Goal: Information Seeking & Learning: Learn about a topic

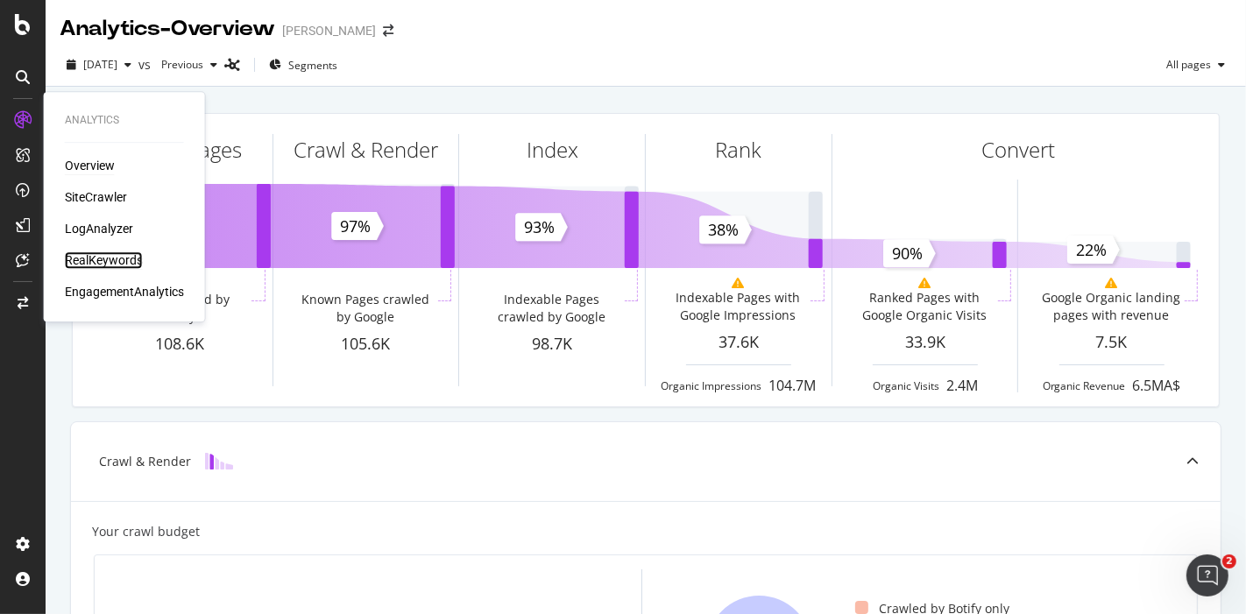
click at [121, 256] on div "RealKeywords" at bounding box center [104, 261] width 78 height 18
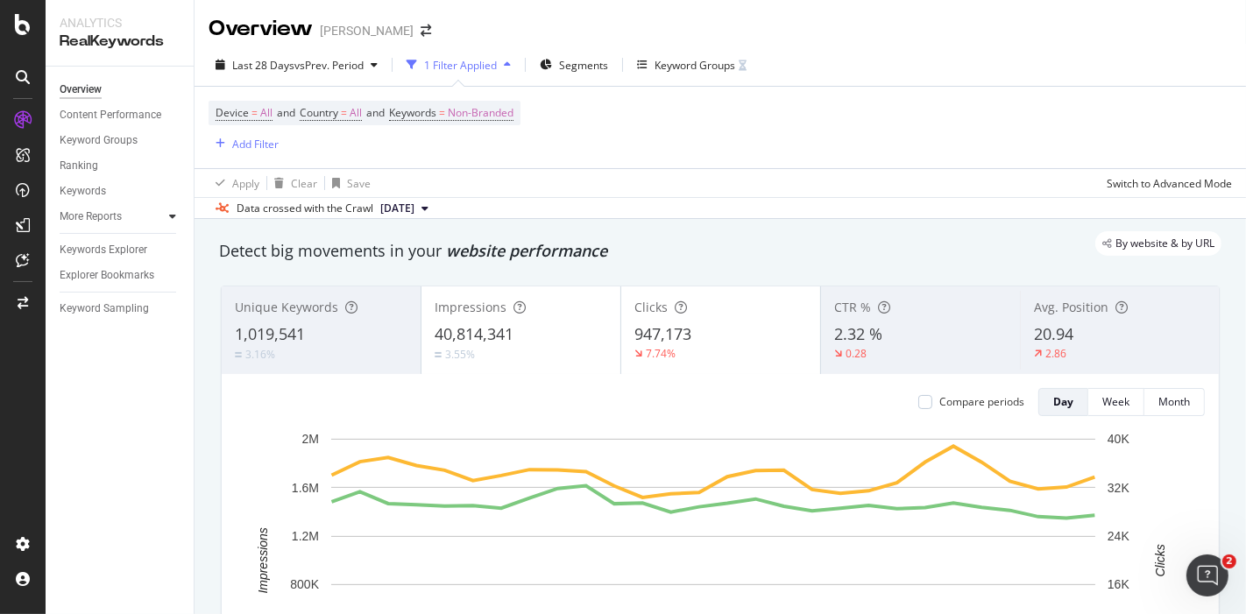
click at [173, 220] on icon at bounding box center [172, 216] width 7 height 11
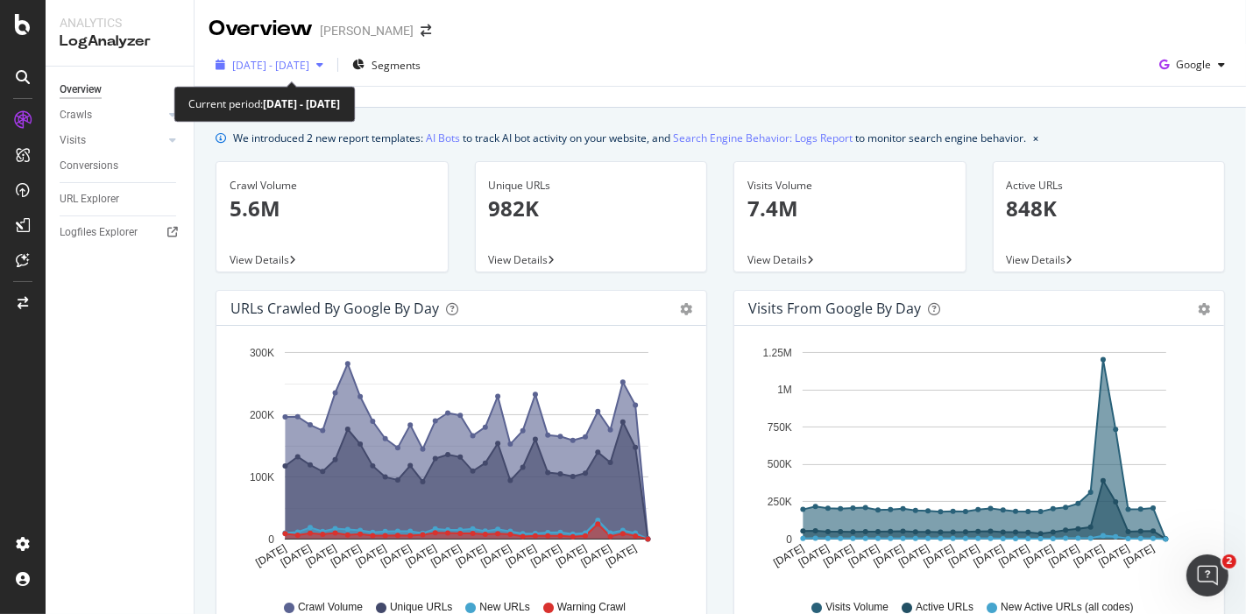
click at [285, 59] on span "[DATE] - [DATE]" at bounding box center [270, 65] width 77 height 15
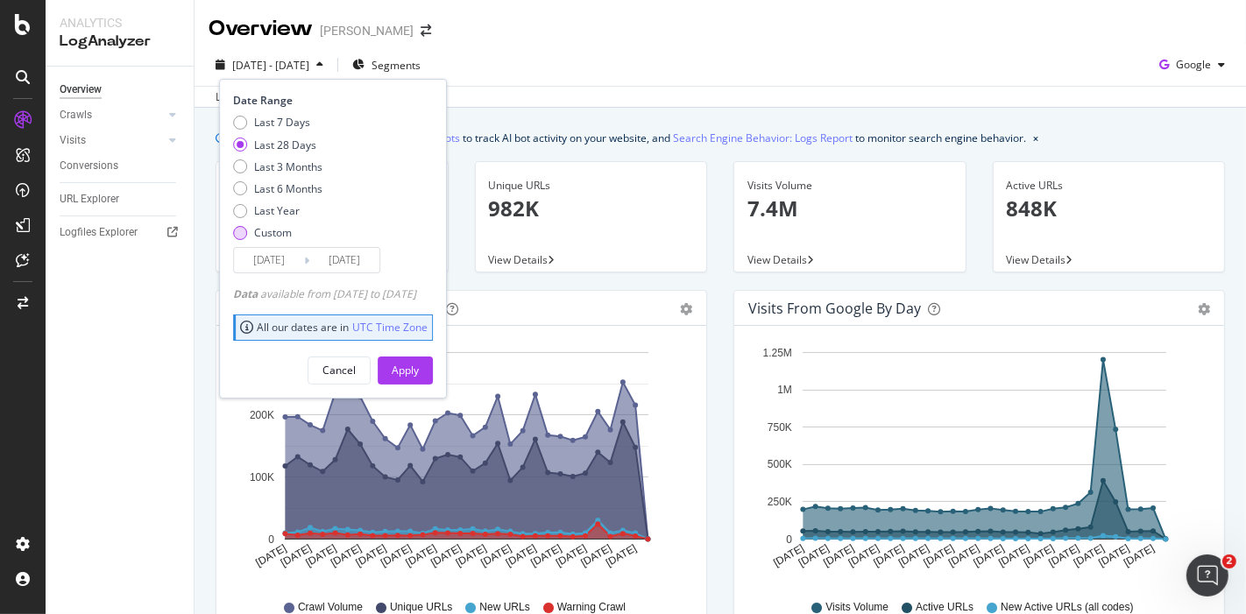
click at [254, 233] on div "Custom" at bounding box center [273, 232] width 38 height 15
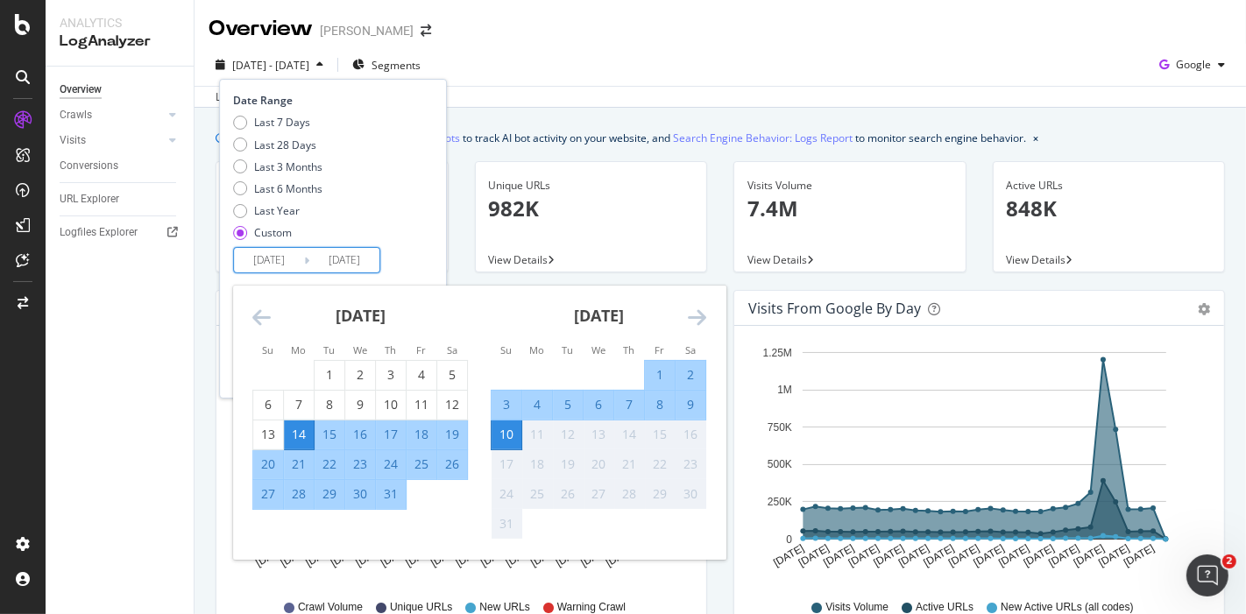
click at [259, 258] on input "2025/07/14" at bounding box center [269, 260] width 70 height 25
click at [258, 322] on icon "Move backward to switch to the previous month." at bounding box center [261, 317] width 18 height 21
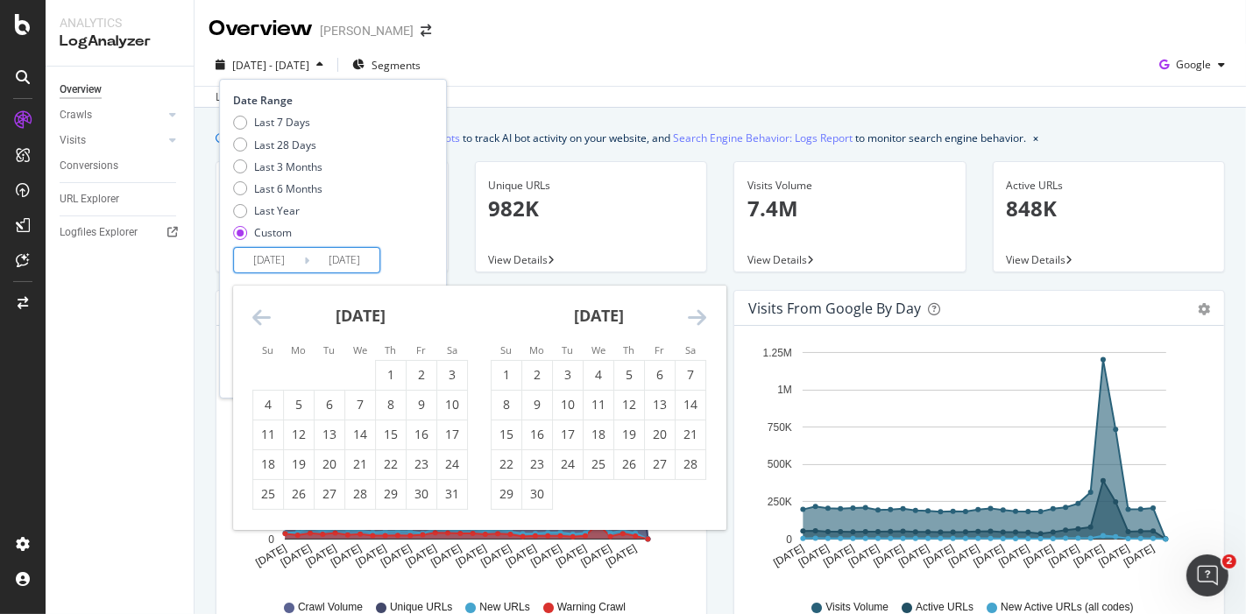
click at [258, 322] on icon "Move backward to switch to the previous month." at bounding box center [261, 317] width 18 height 21
click at [566, 408] on div "6" at bounding box center [568, 405] width 30 height 18
type input "2025/05/06"
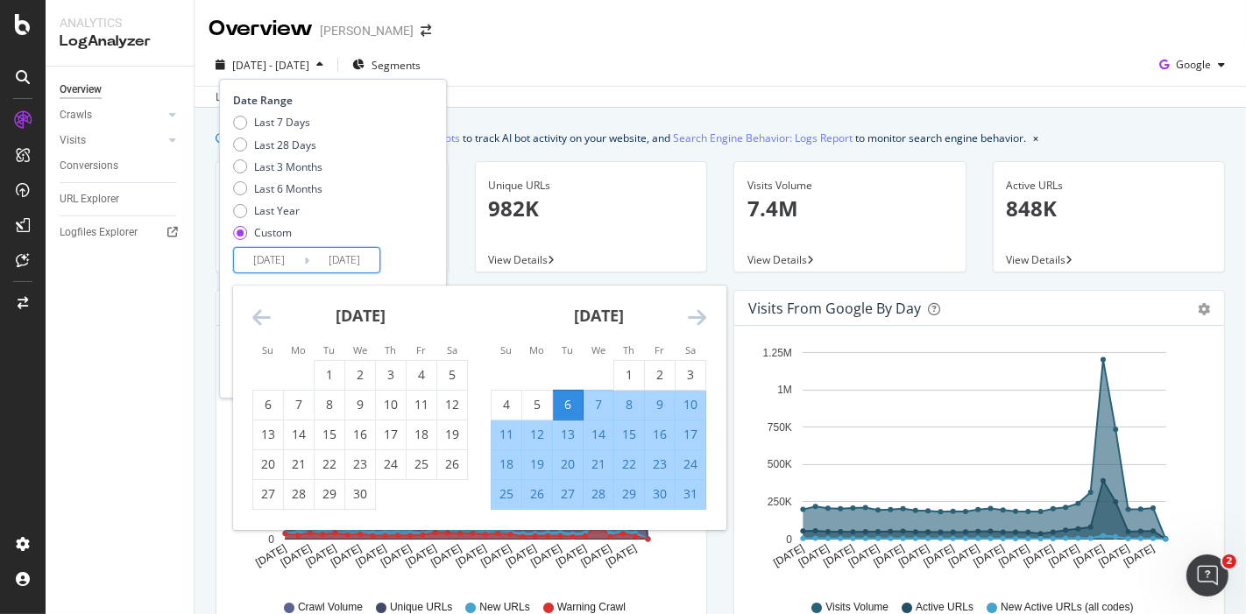
click at [704, 317] on icon "Move forward to switch to the next month." at bounding box center [697, 317] width 18 height 21
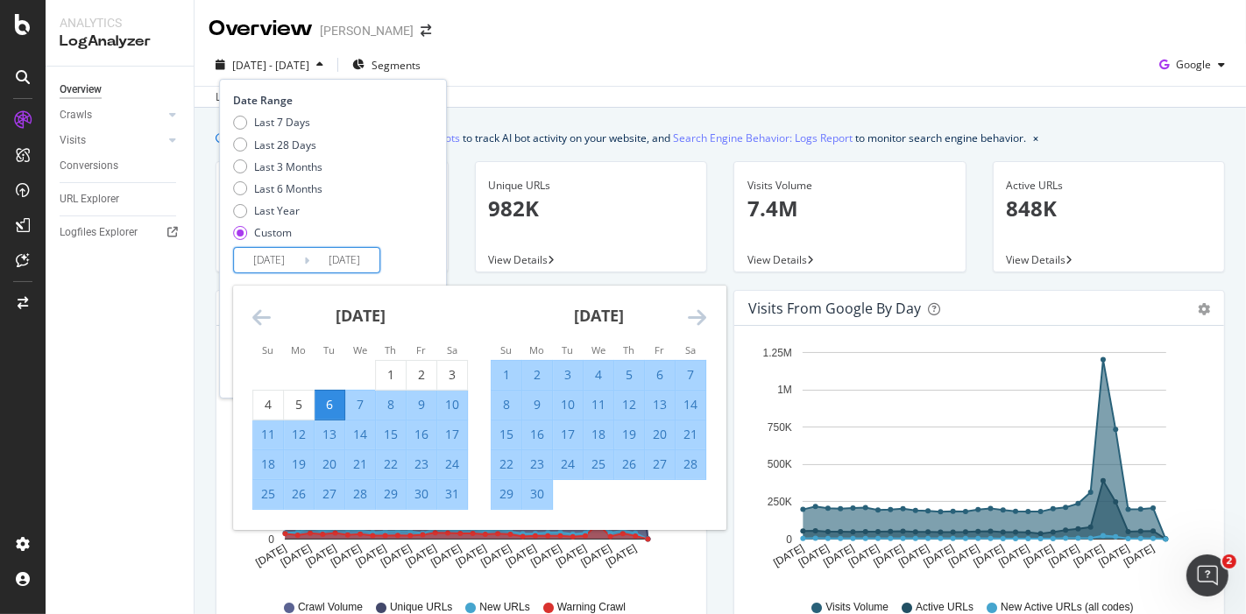
click at [704, 317] on icon "Move forward to switch to the next month." at bounding box center [697, 317] width 18 height 21
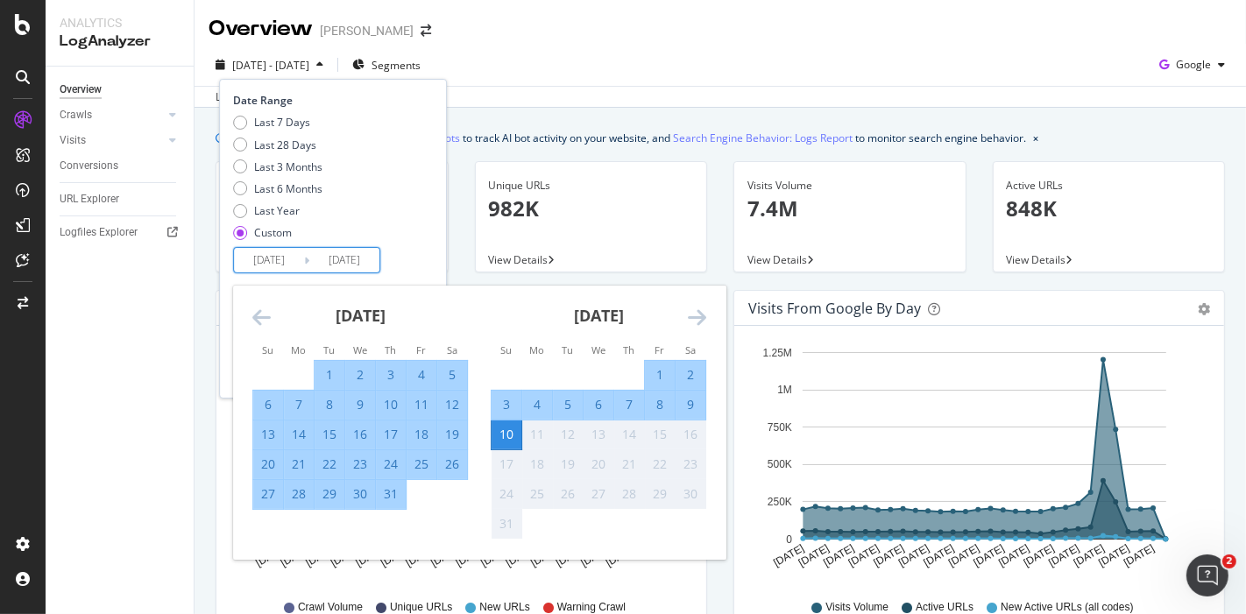
click at [571, 400] on div "5" at bounding box center [568, 405] width 30 height 18
type input "2025/08/05"
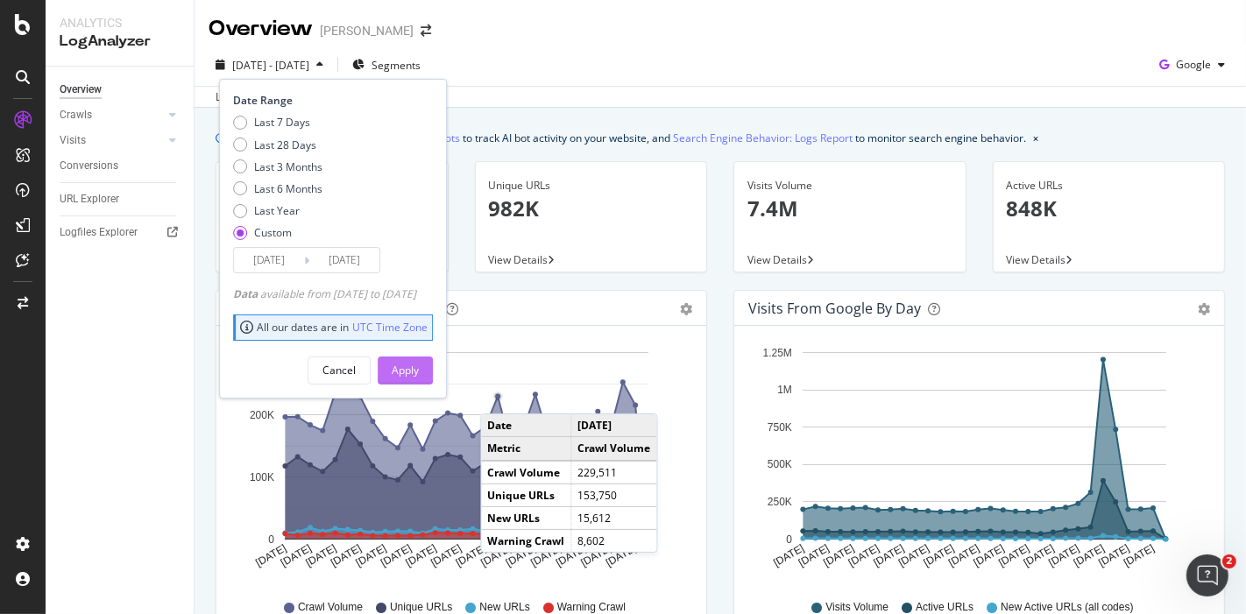
click at [417, 374] on button "Apply" at bounding box center [405, 371] width 55 height 28
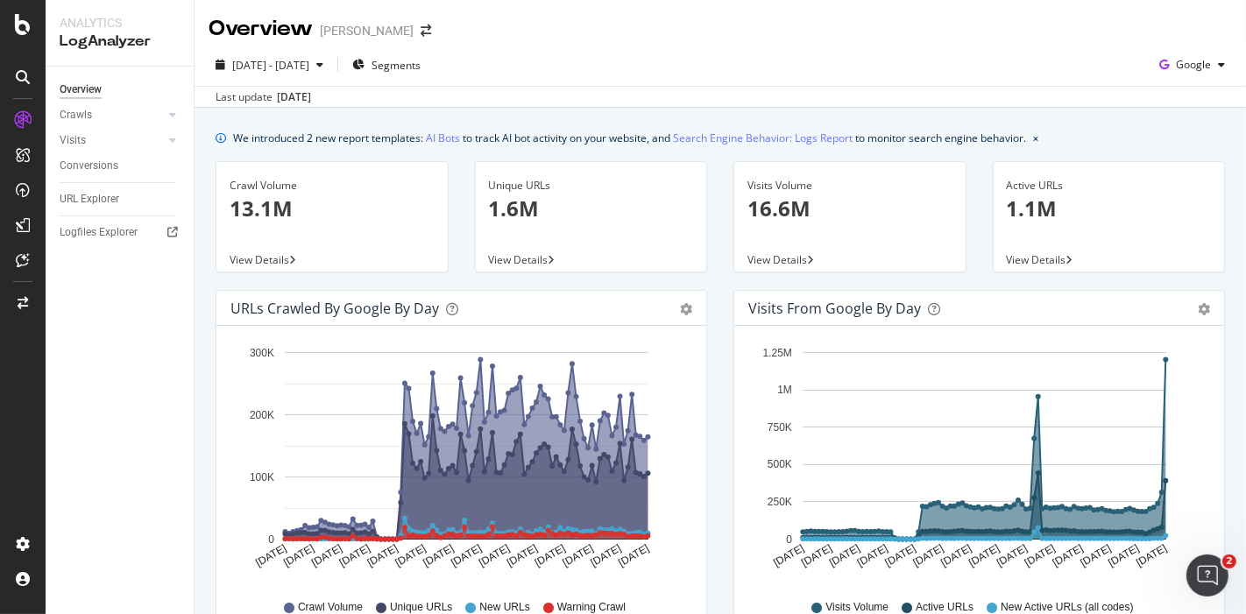
click at [525, 237] on div "Unique URLs 1.6M" at bounding box center [591, 204] width 205 height 85
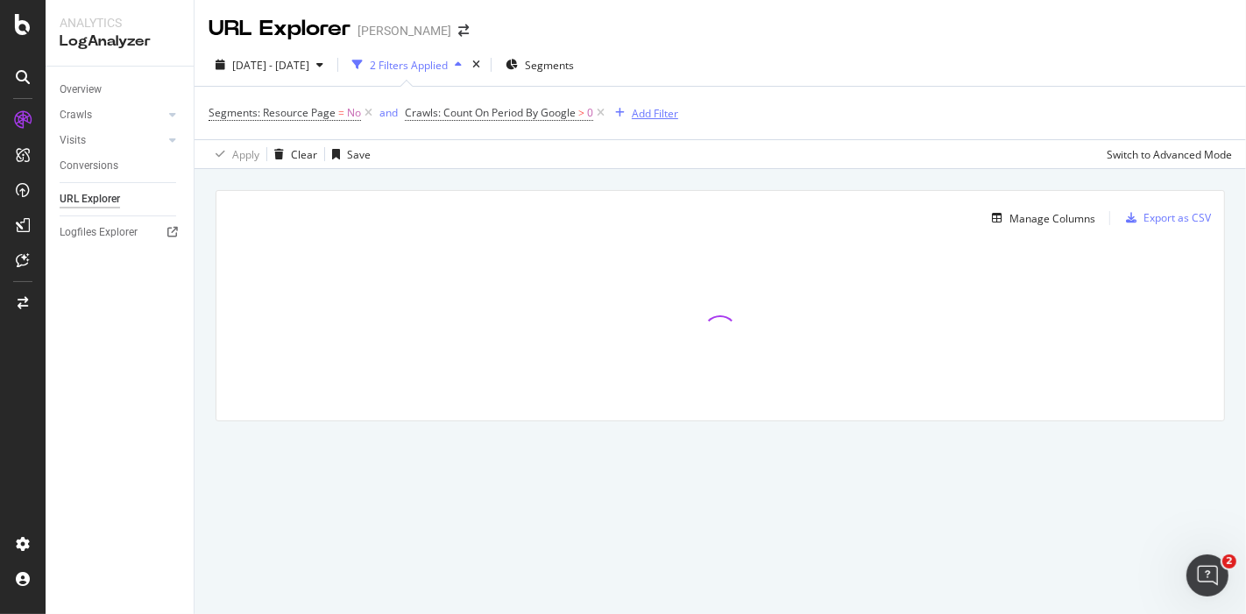
click at [653, 114] on div "Add Filter" at bounding box center [655, 113] width 46 height 15
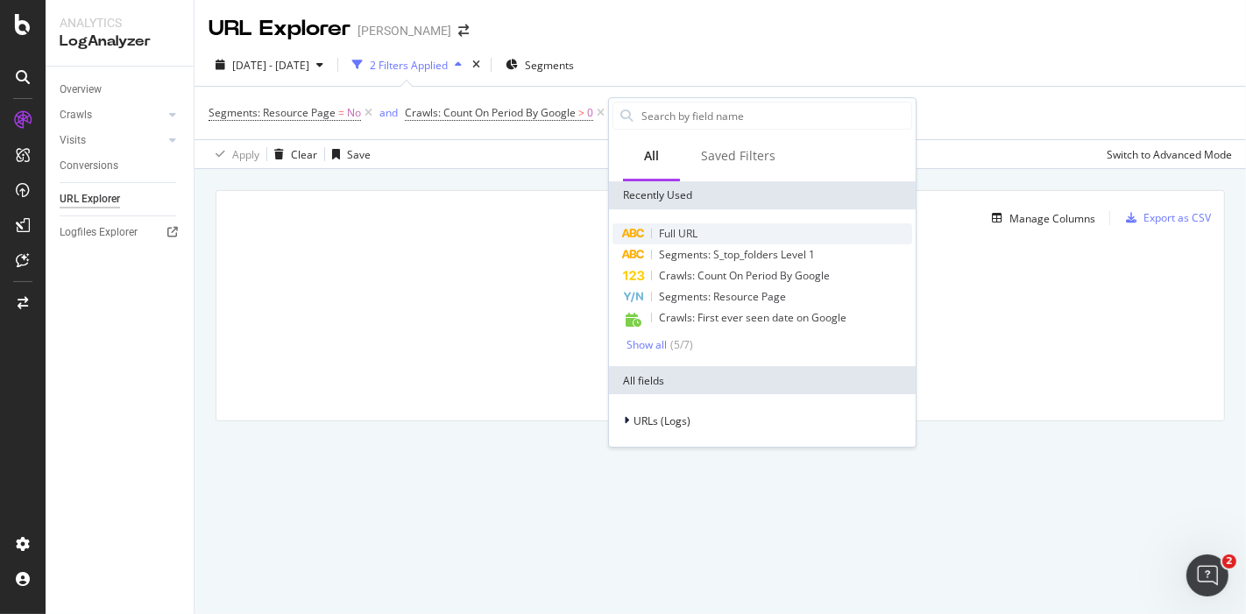
click at [656, 241] on div "Full URL" at bounding box center [763, 234] width 300 height 21
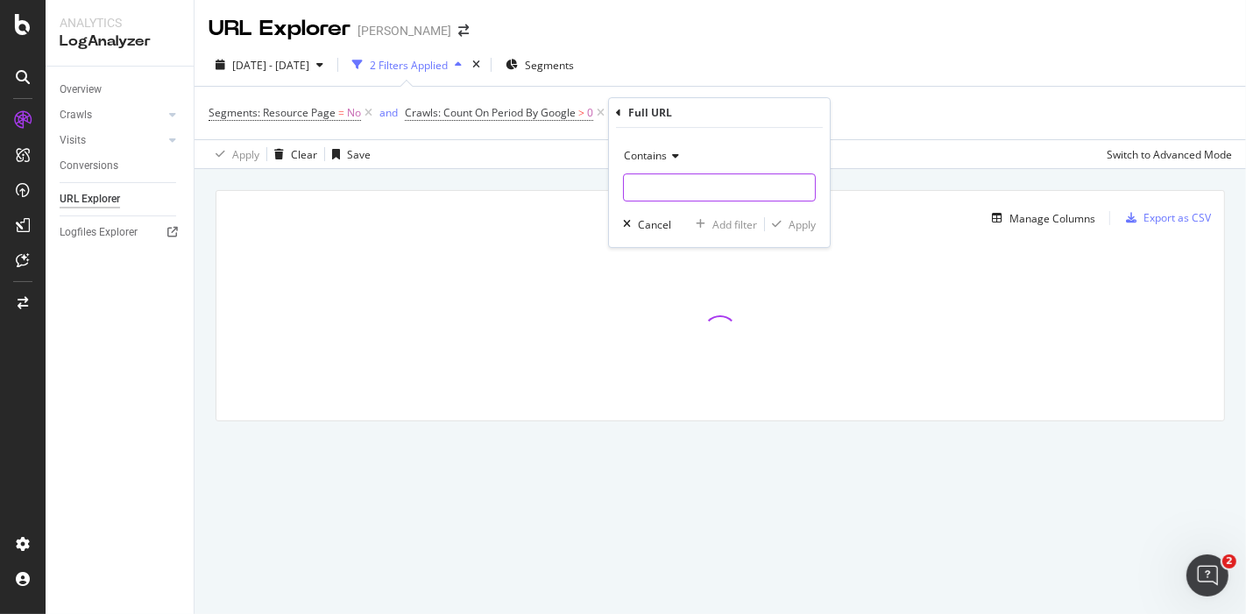
click at [685, 176] on input "text" at bounding box center [719, 188] width 191 height 28
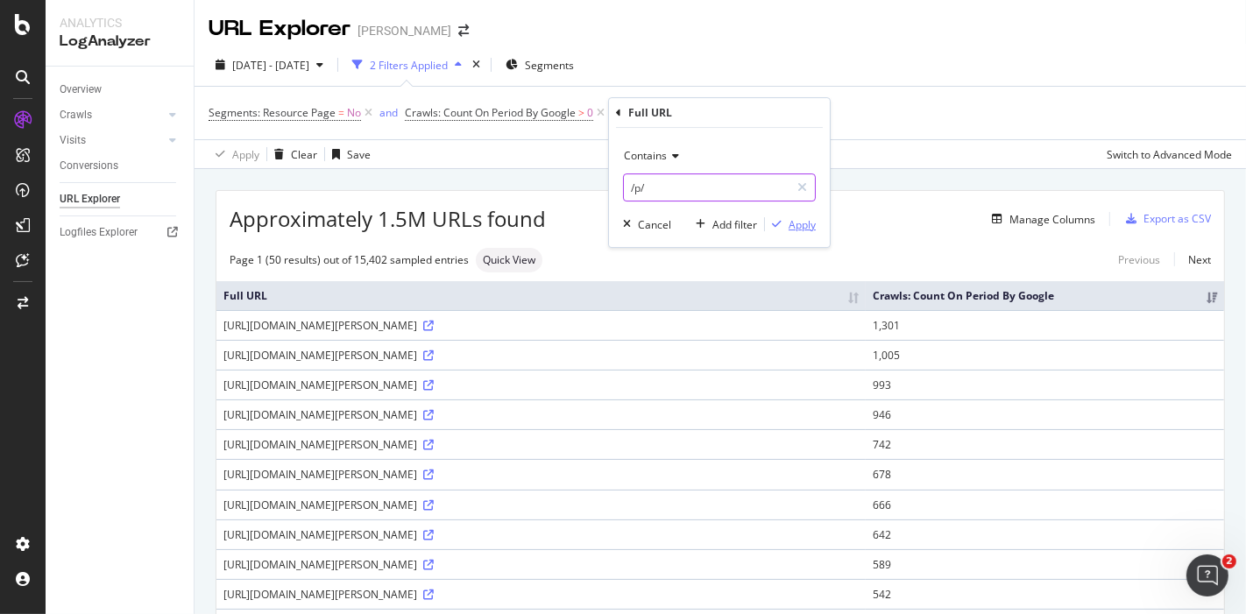
type input "/p/"
click at [791, 230] on div "Apply" at bounding box center [802, 224] width 27 height 15
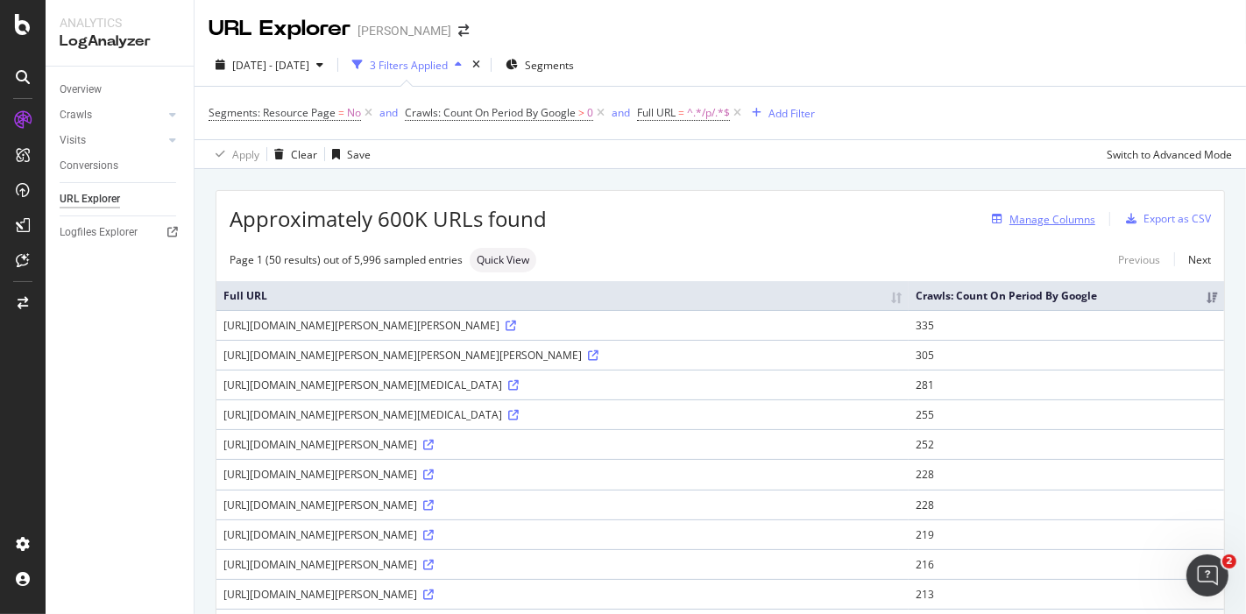
click at [1055, 209] on div "Manage Columns" at bounding box center [1040, 218] width 110 height 19
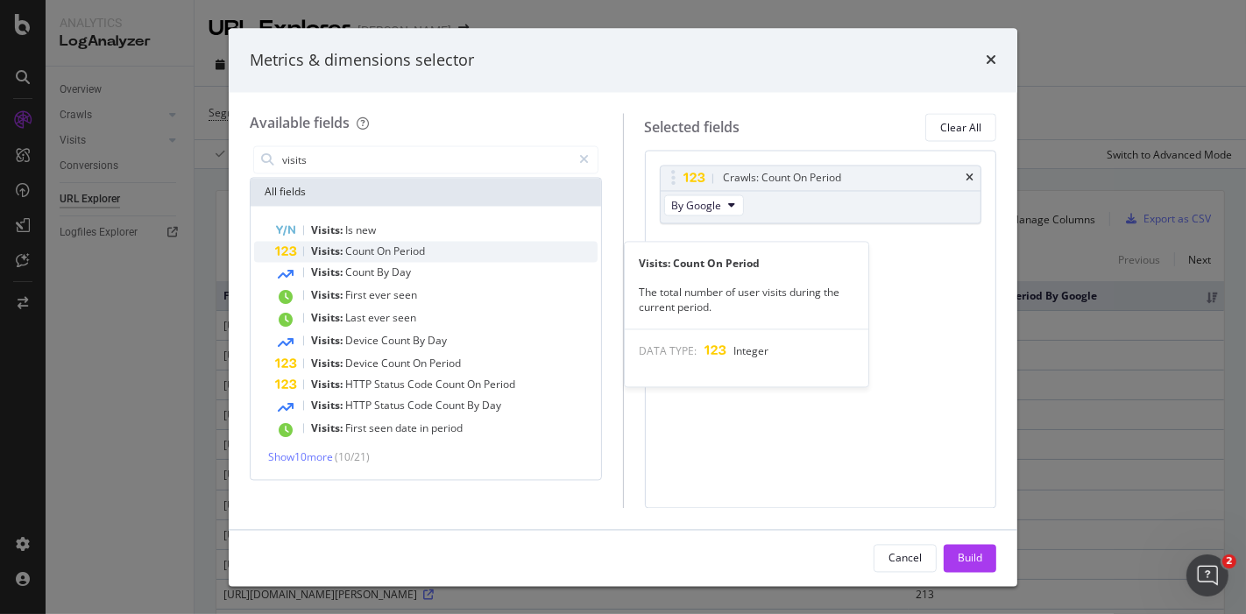
type input "visits"
click at [486, 245] on div "Visits: Count On Period" at bounding box center [436, 252] width 323 height 21
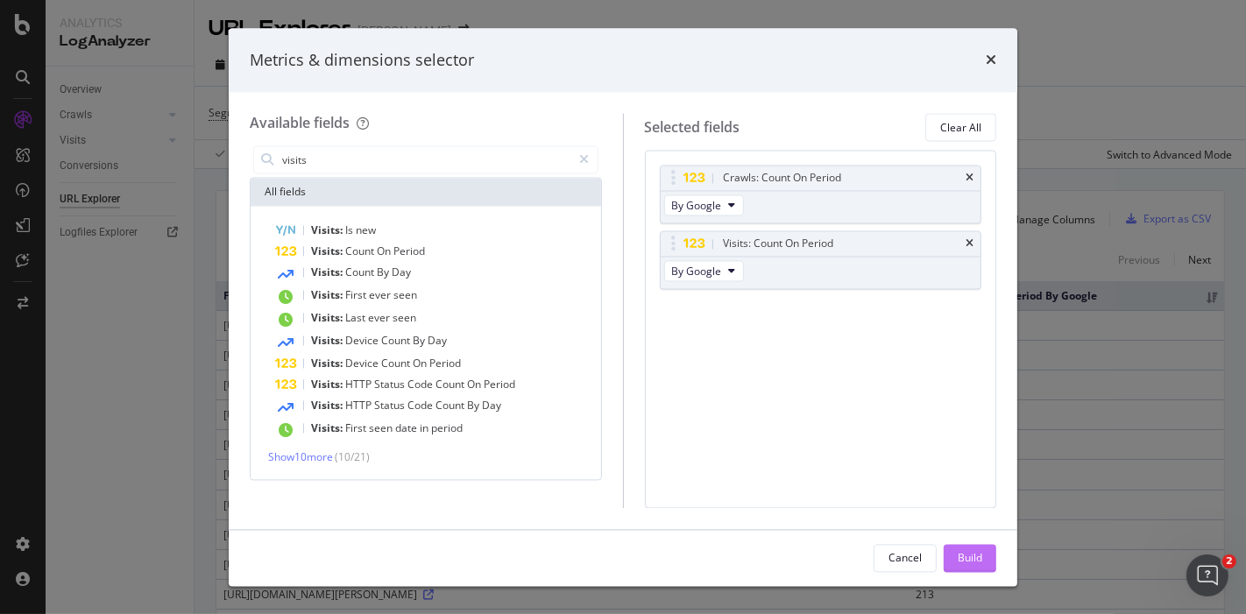
click at [958, 555] on div "Build" at bounding box center [970, 557] width 25 height 15
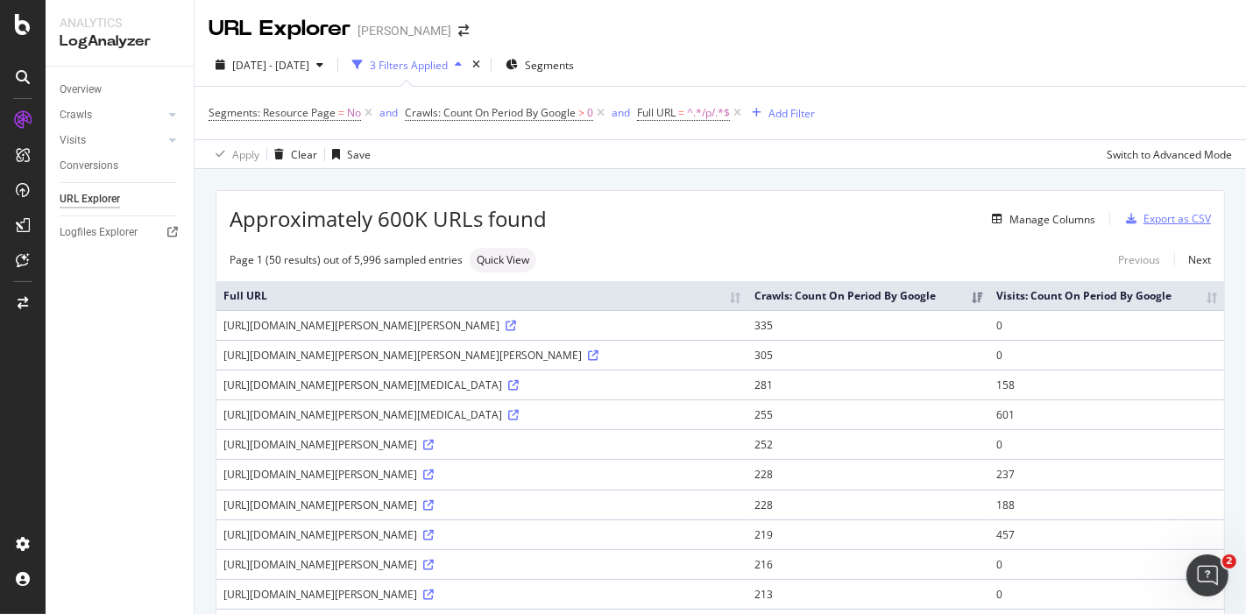
click at [1144, 212] on div "Export as CSV" at bounding box center [1177, 218] width 67 height 15
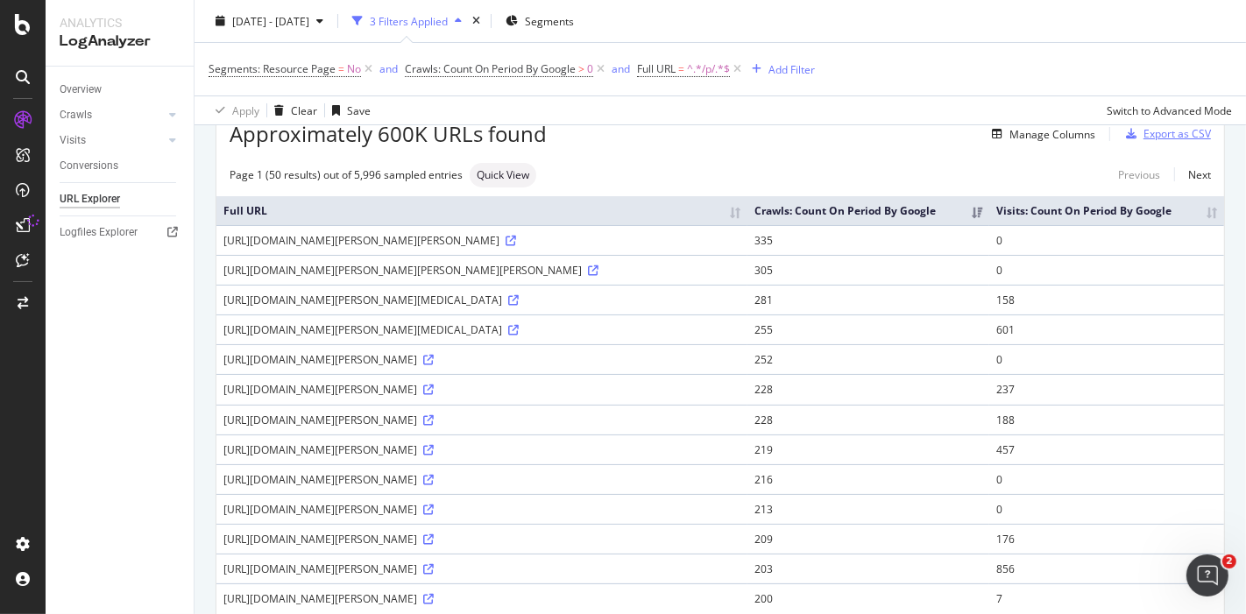
scroll to position [69, 0]
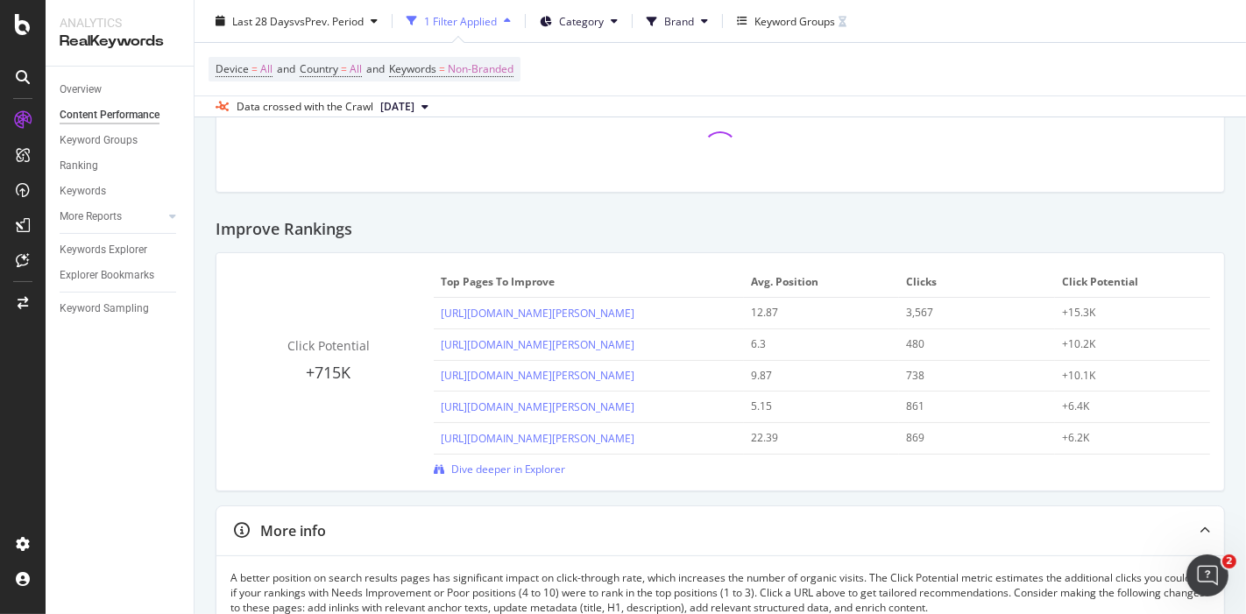
scroll to position [80, 0]
click at [515, 461] on span "Dive deeper in Explorer" at bounding box center [508, 466] width 115 height 15
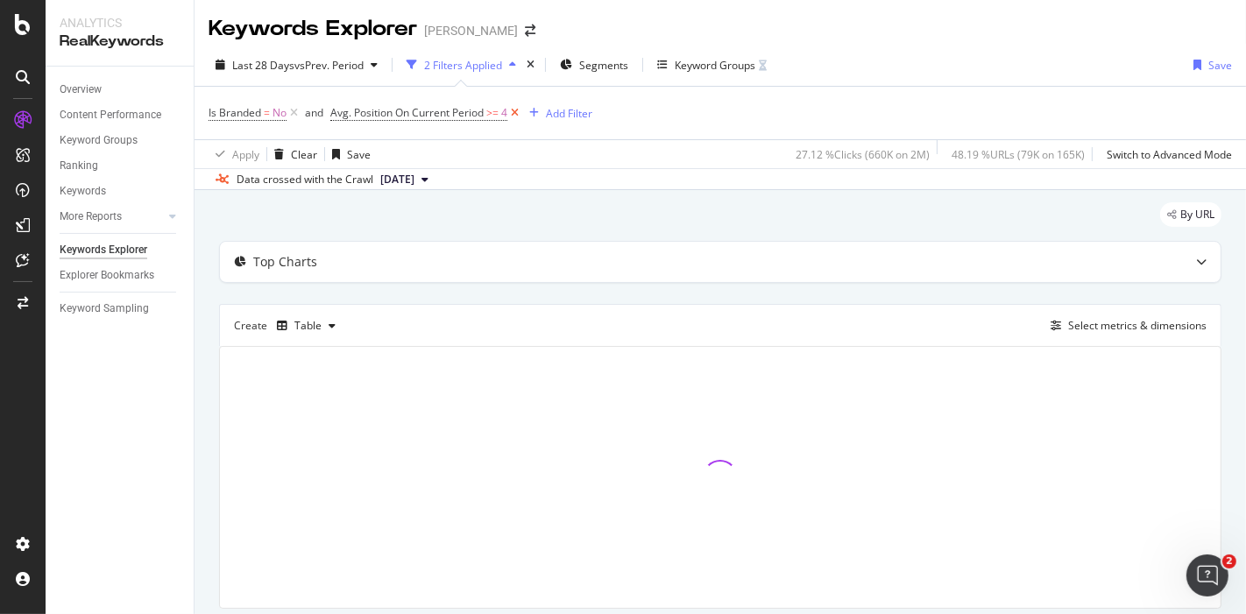
click at [521, 110] on icon at bounding box center [514, 113] width 15 height 18
click at [294, 110] on icon at bounding box center [294, 113] width 15 height 18
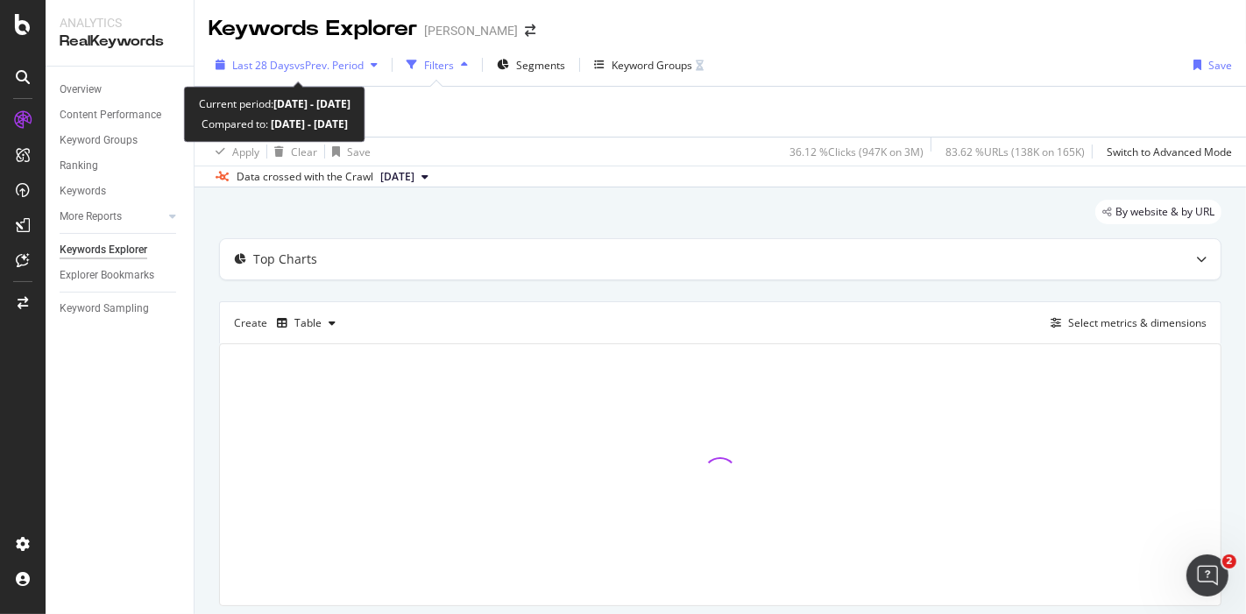
click at [342, 74] on div "Last 28 Days vs Prev. Period" at bounding box center [297, 65] width 176 height 26
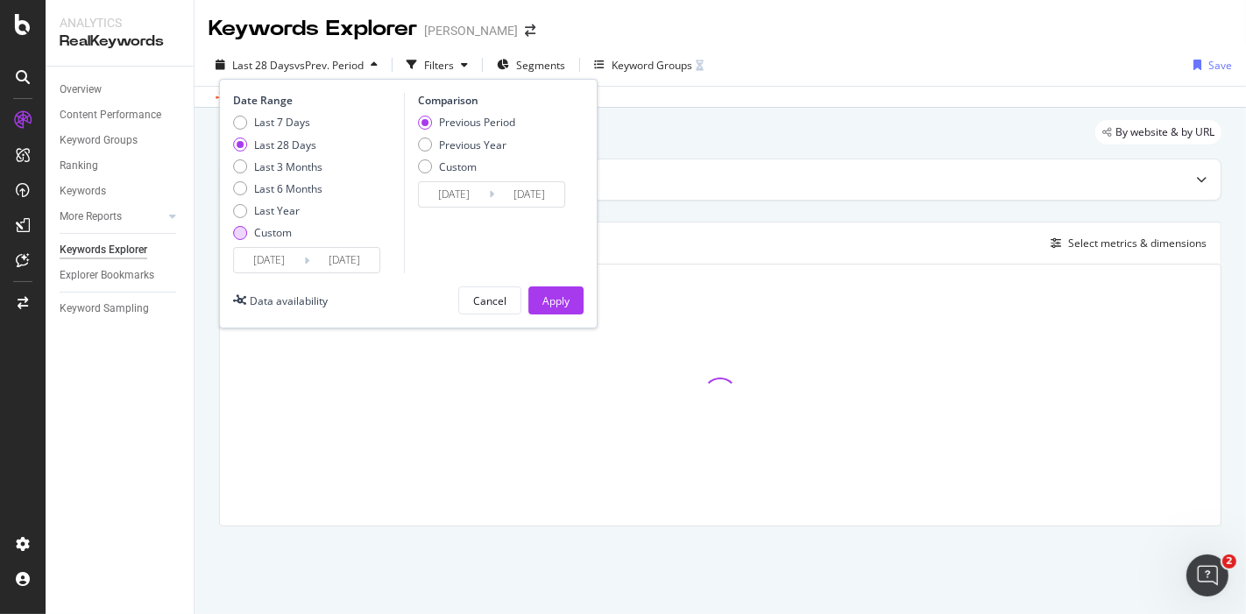
click at [254, 239] on div "Custom" at bounding box center [273, 232] width 38 height 15
click at [266, 264] on input "[DATE]" at bounding box center [269, 260] width 70 height 25
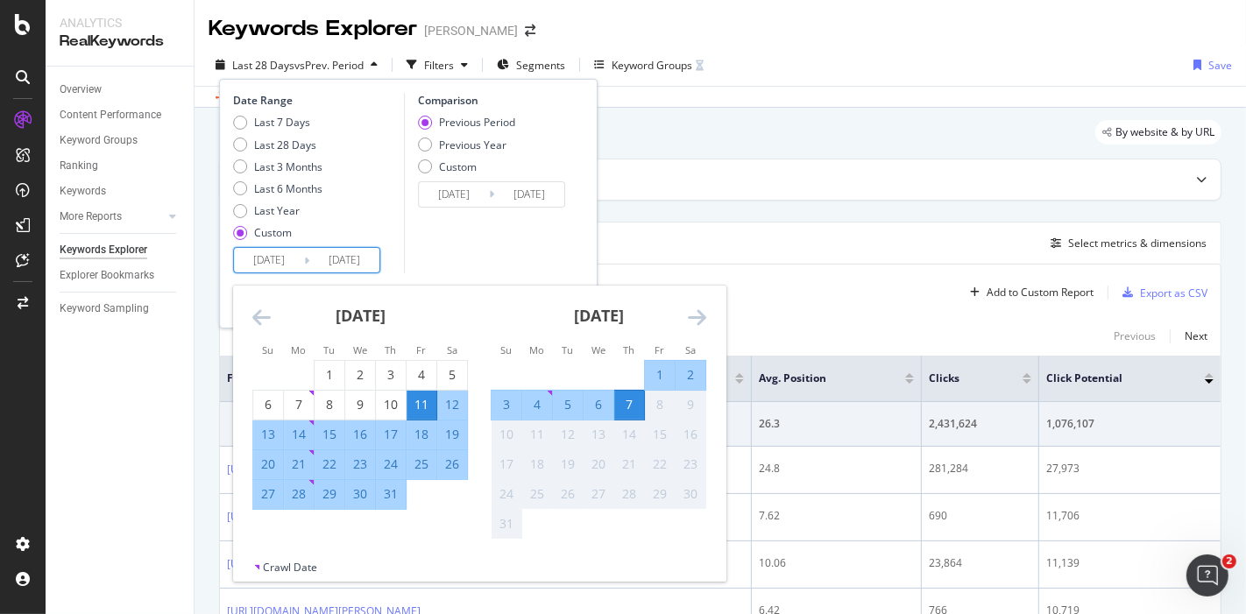
click at [263, 311] on icon "Move backward to switch to the previous month." at bounding box center [261, 317] width 18 height 21
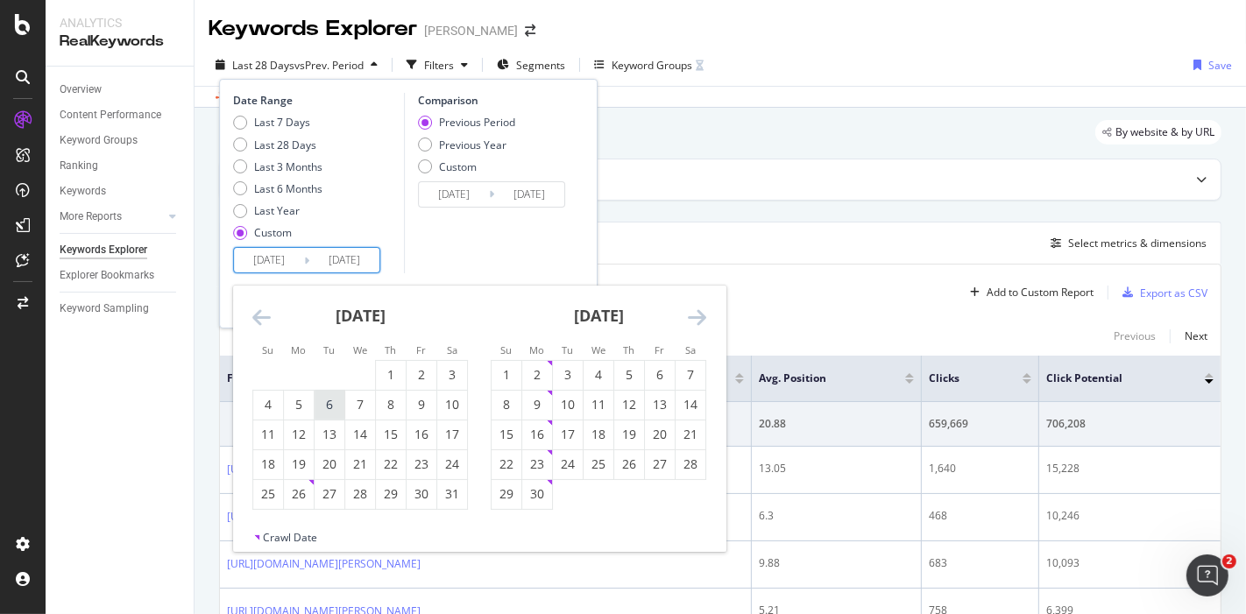
click at [329, 407] on div "6" at bounding box center [330, 405] width 30 height 18
type input "[DATE]"
type input "2025/05/05"
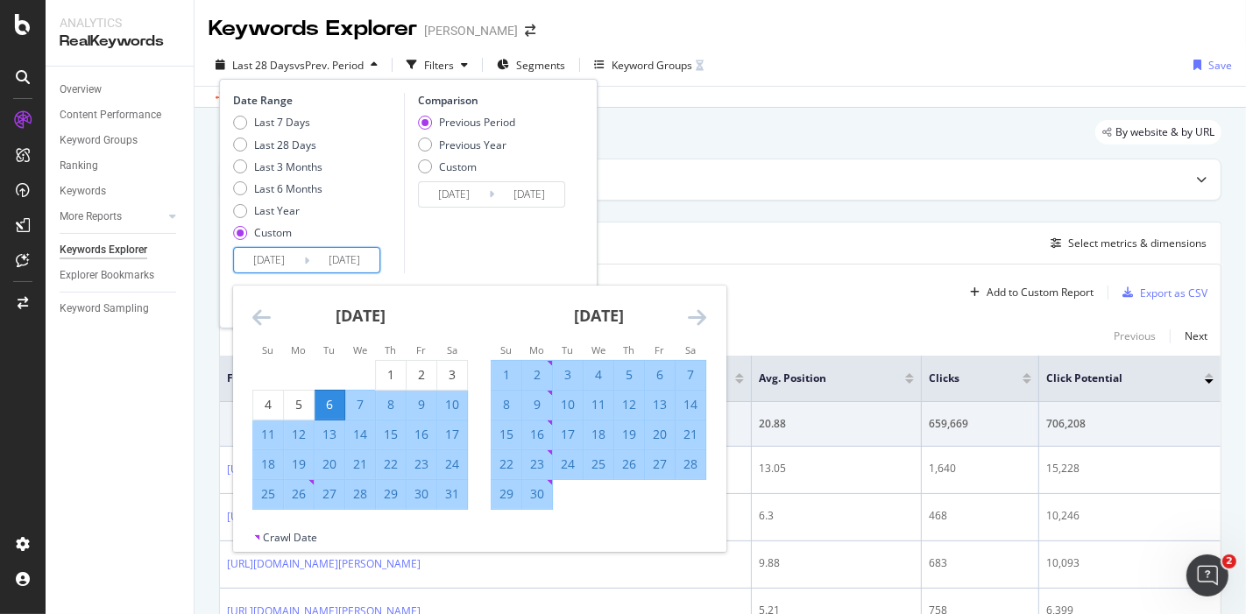
click at [694, 326] on icon "Move forward to switch to the next month." at bounding box center [697, 317] width 18 height 21
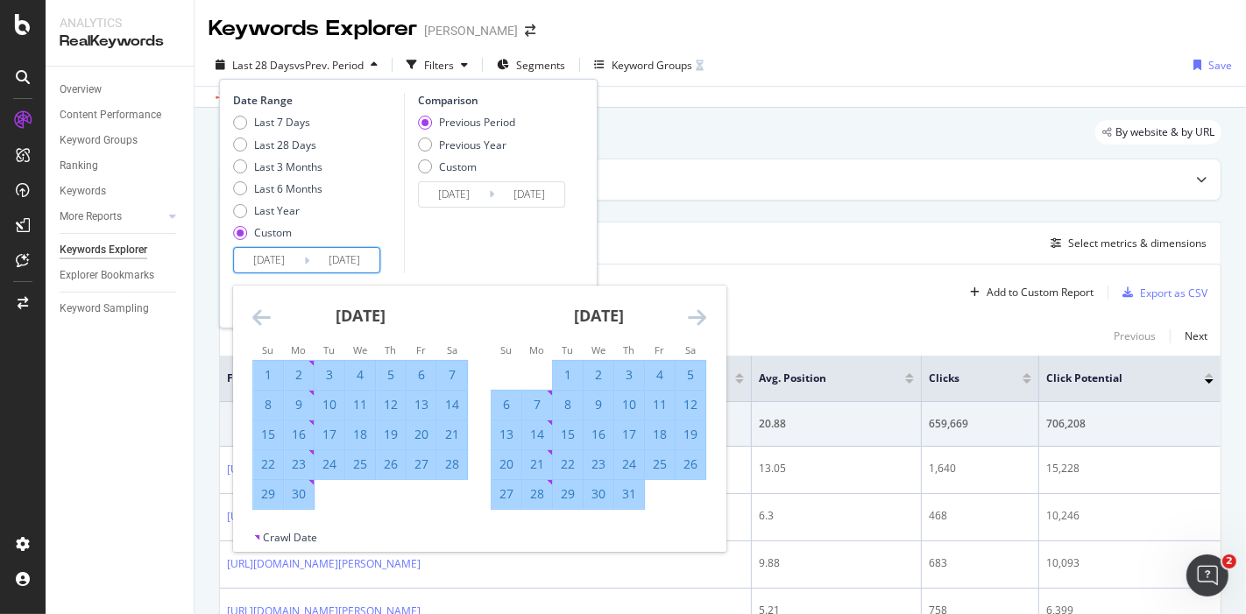
click at [694, 326] on icon "Move forward to switch to the next month." at bounding box center [697, 317] width 18 height 21
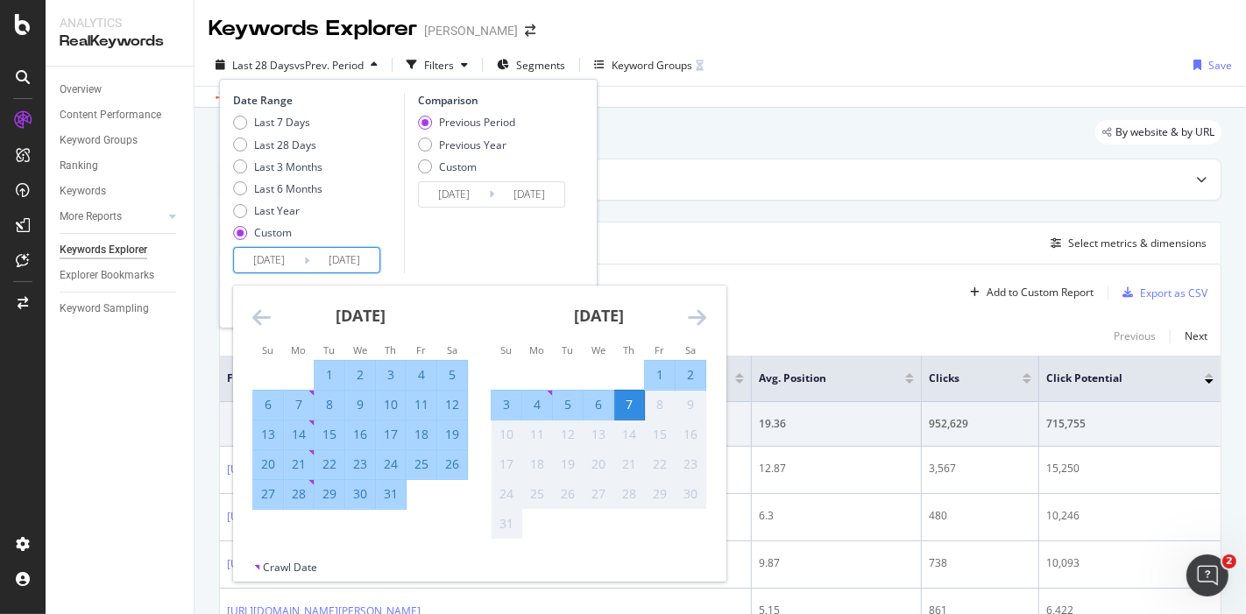
click at [559, 409] on div "5" at bounding box center [568, 405] width 30 height 18
type input "2025/08/05"
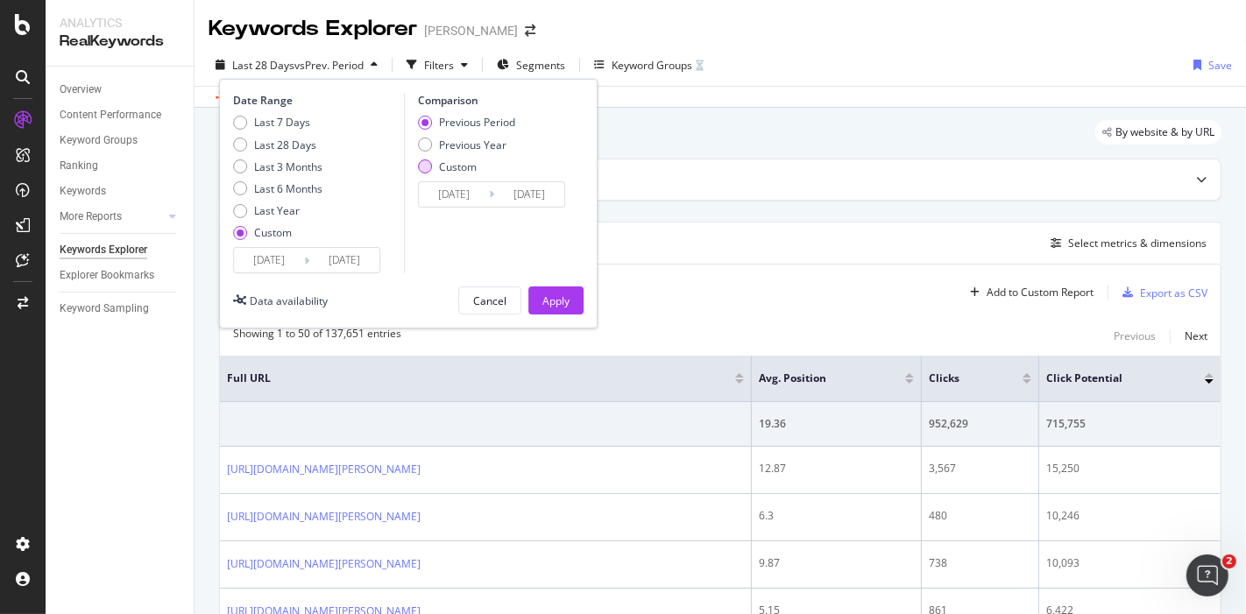
click at [460, 171] on div "Custom" at bounding box center [458, 167] width 38 height 15
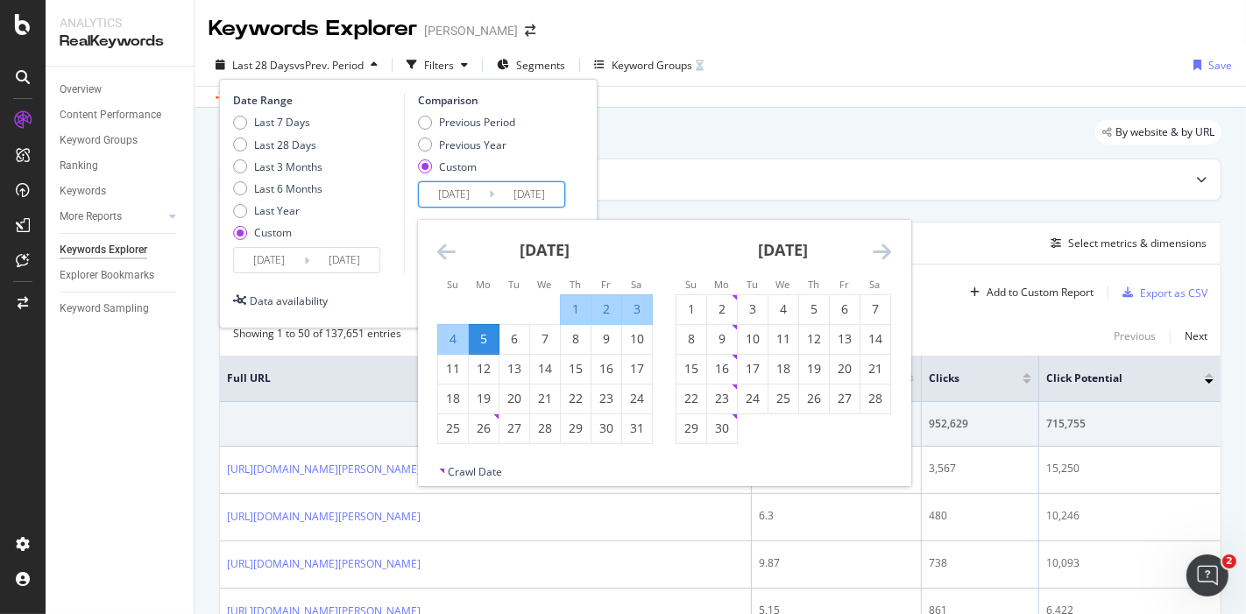
click at [458, 197] on input "2025/02/02" at bounding box center [454, 194] width 70 height 25
click at [451, 246] on icon "Move backward to switch to the previous month." at bounding box center [446, 251] width 18 height 21
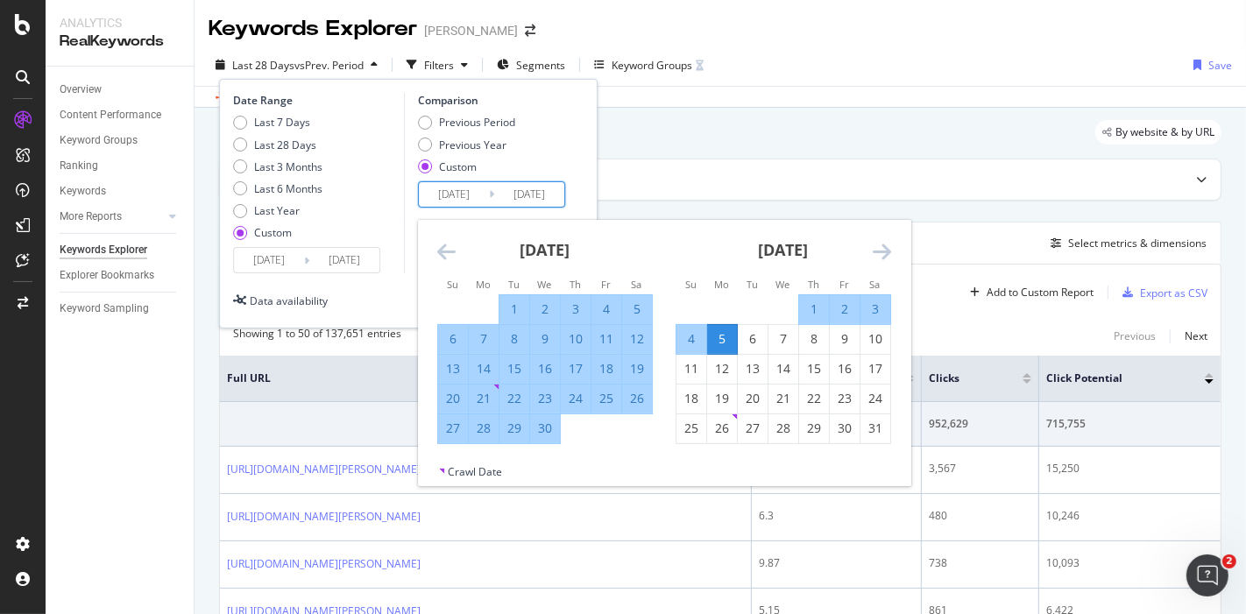
click at [451, 246] on icon "Move backward to switch to the previous month." at bounding box center [446, 251] width 18 height 21
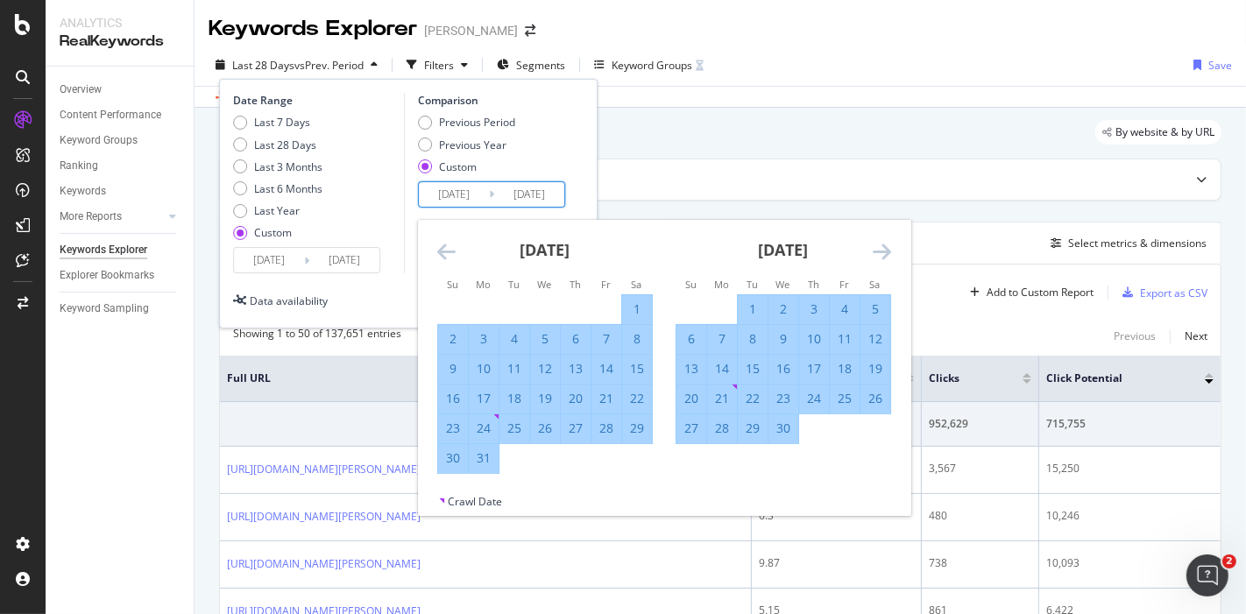
click at [451, 246] on icon "Move backward to switch to the previous month." at bounding box center [446, 251] width 18 height 21
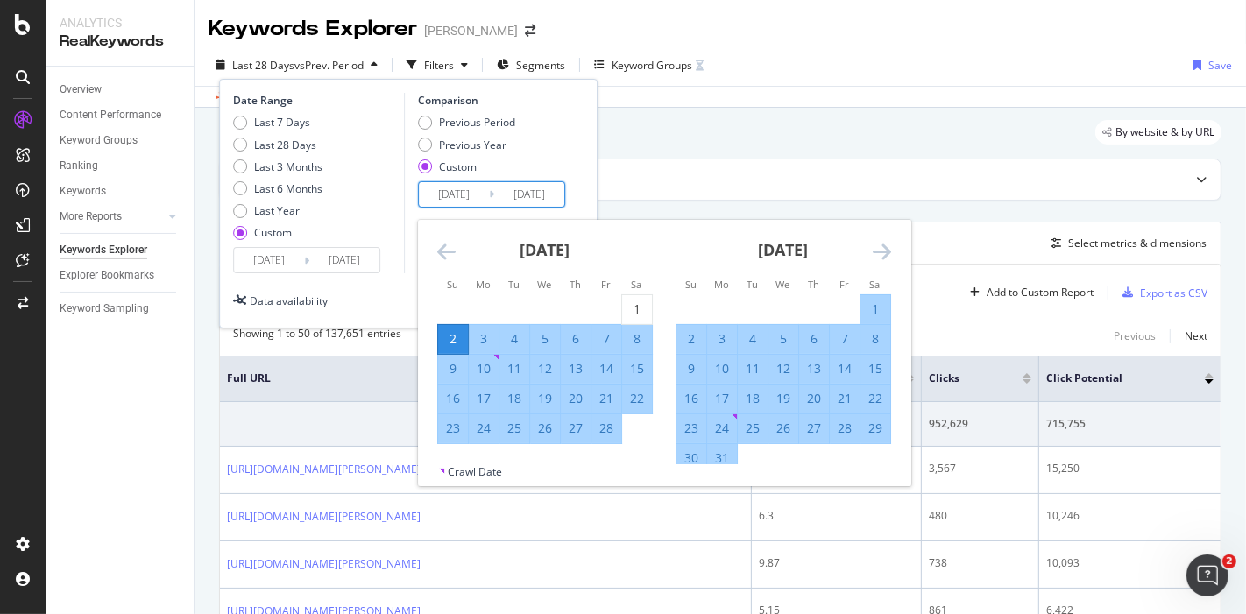
click at [451, 246] on icon "Move backward to switch to the previous month." at bounding box center [446, 251] width 18 height 21
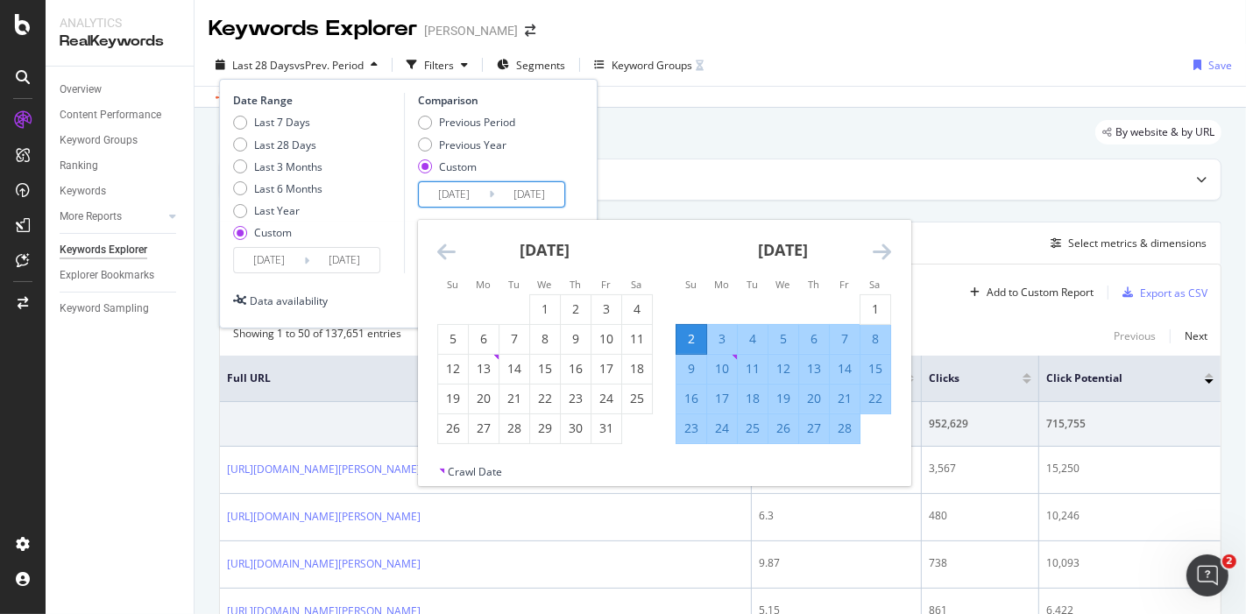
click at [451, 246] on icon "Move backward to switch to the previous month." at bounding box center [446, 251] width 18 height 21
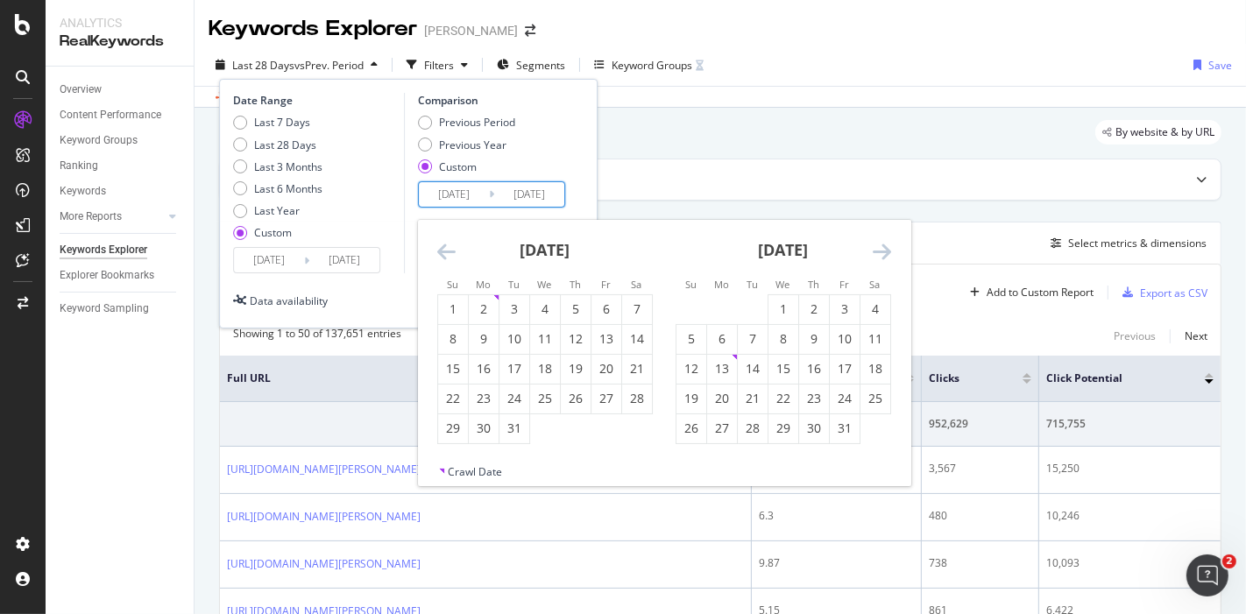
click at [879, 255] on icon "Move forward to switch to the next month." at bounding box center [882, 251] width 18 height 21
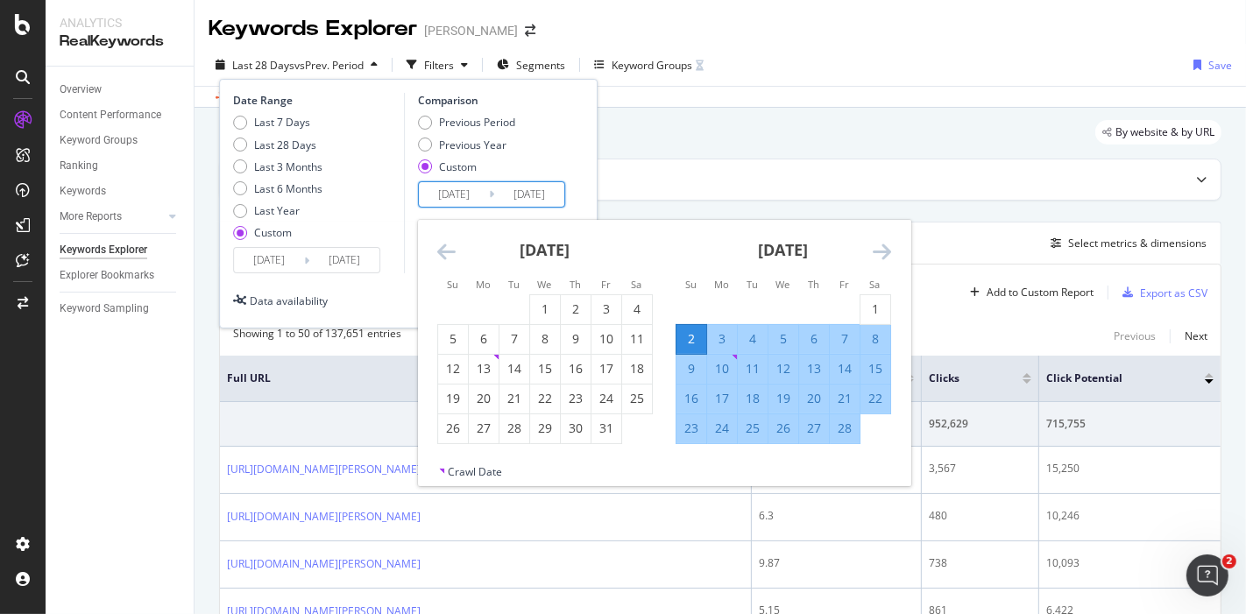
click at [879, 255] on icon "Move forward to switch to the next month." at bounding box center [882, 251] width 18 height 21
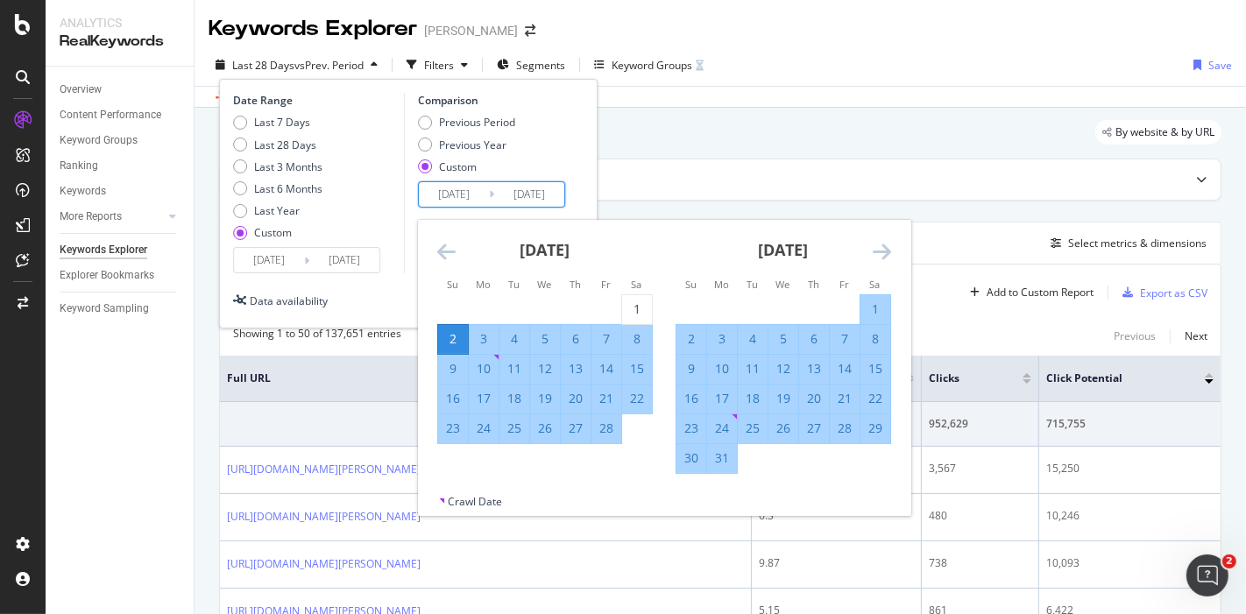
click at [543, 337] on div "5" at bounding box center [545, 339] width 30 height 18
type input "2025/02/05"
click at [871, 254] on div "March 2025" at bounding box center [784, 257] width 216 height 75
click at [882, 252] on icon "Move forward to switch to the next month." at bounding box center [882, 251] width 18 height 21
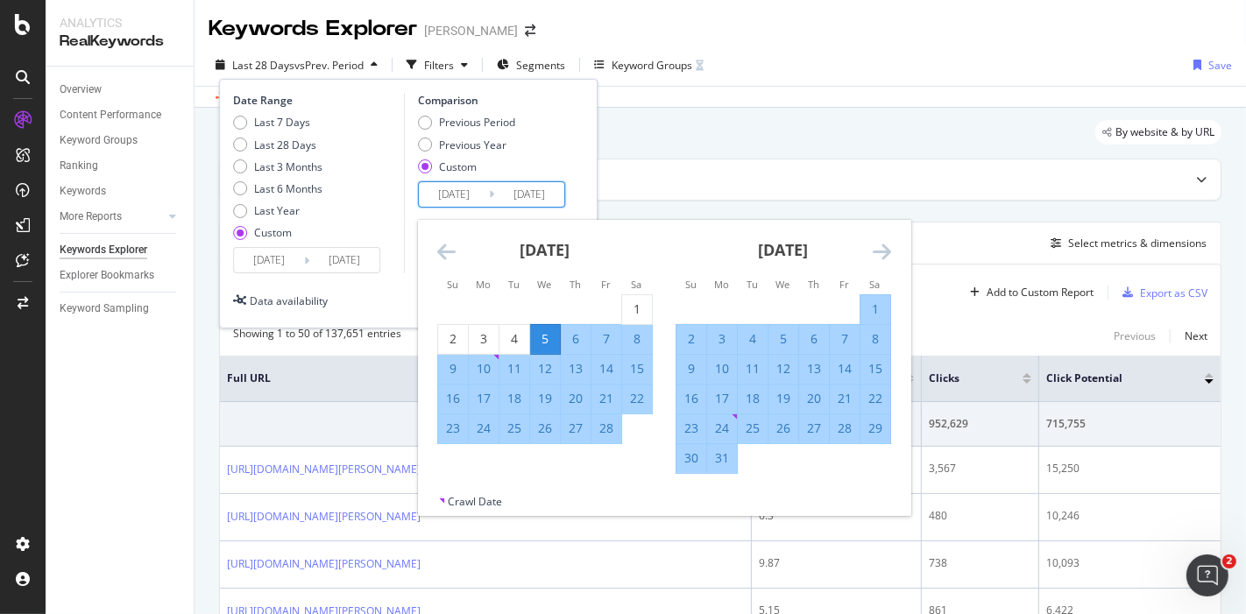
click at [882, 252] on icon "Move forward to switch to the next month." at bounding box center [882, 251] width 18 height 21
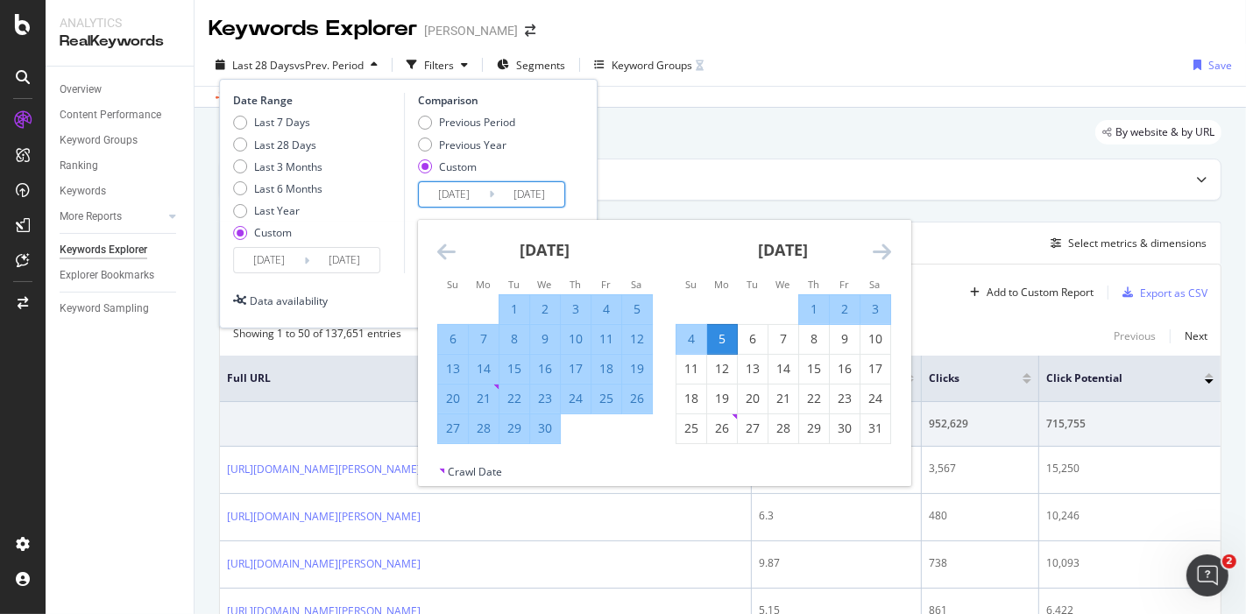
click at [720, 337] on div "5" at bounding box center [722, 339] width 30 height 18
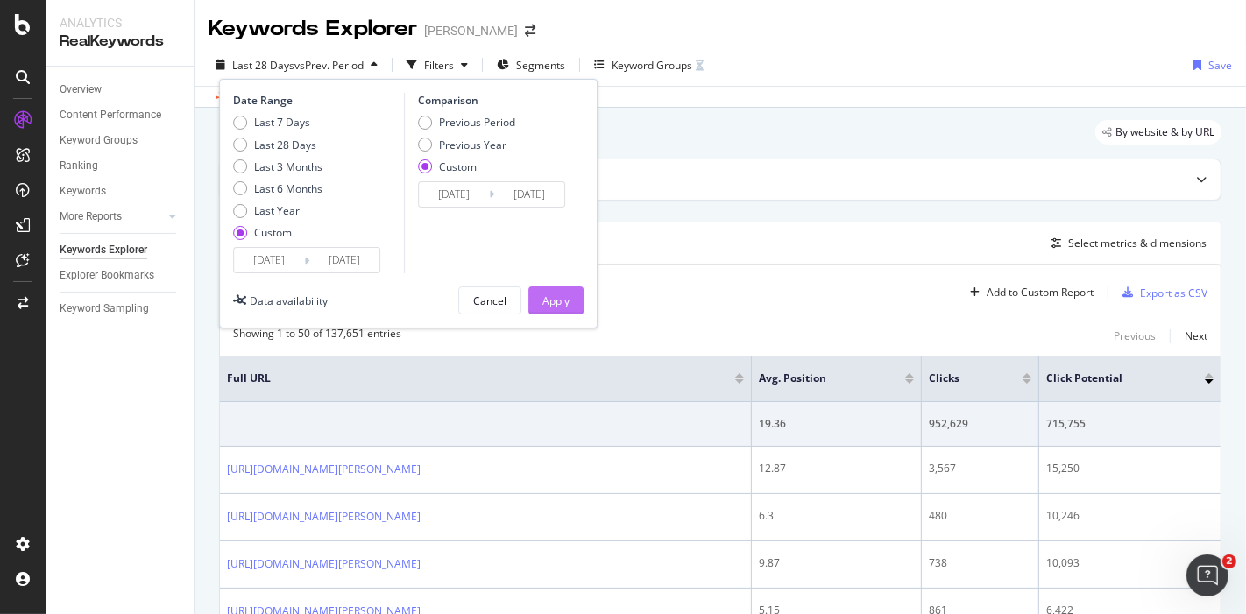
click at [571, 304] on button "Apply" at bounding box center [556, 301] width 55 height 28
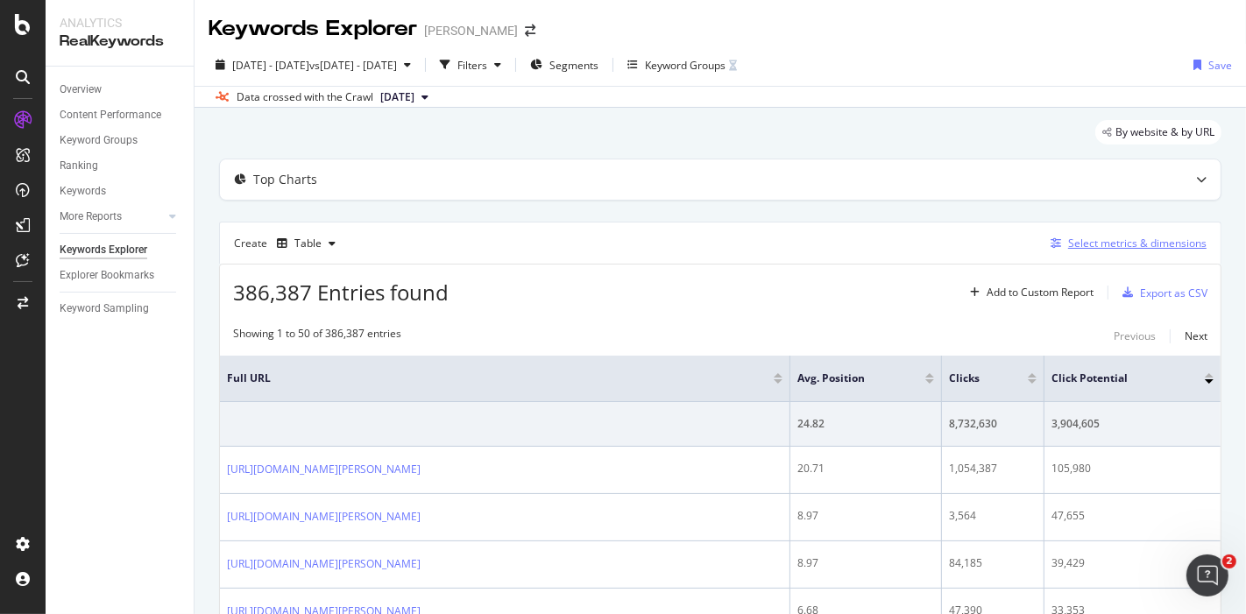
click at [1082, 243] on div "Select metrics & dimensions" at bounding box center [1137, 243] width 138 height 15
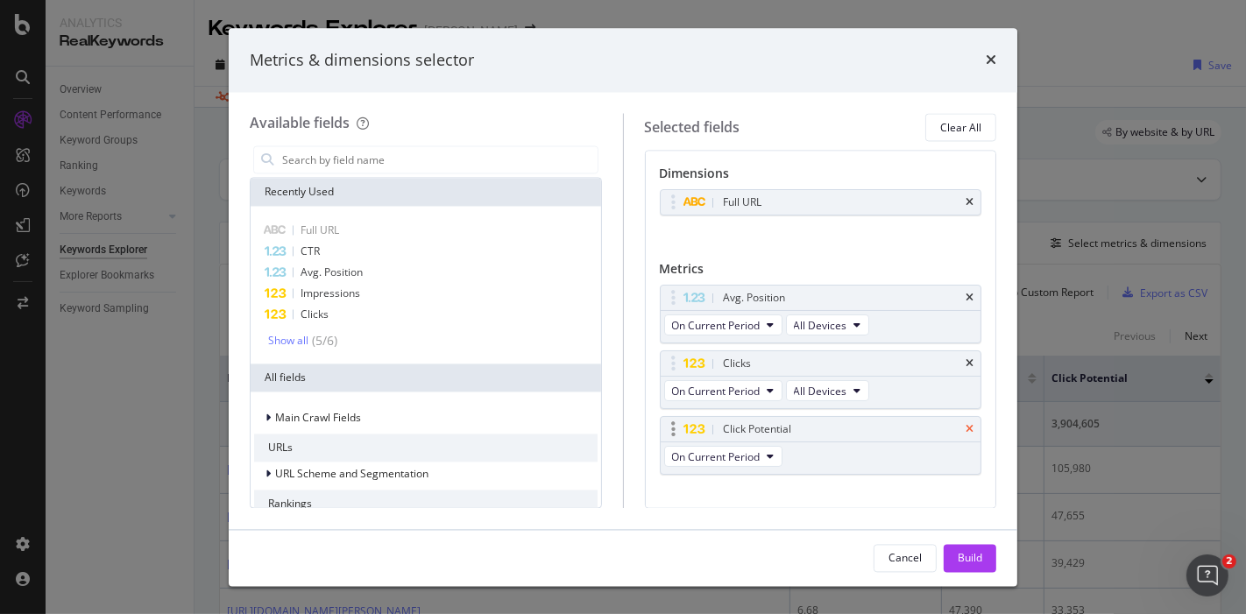
click at [966, 425] on icon "times" at bounding box center [970, 430] width 8 height 11
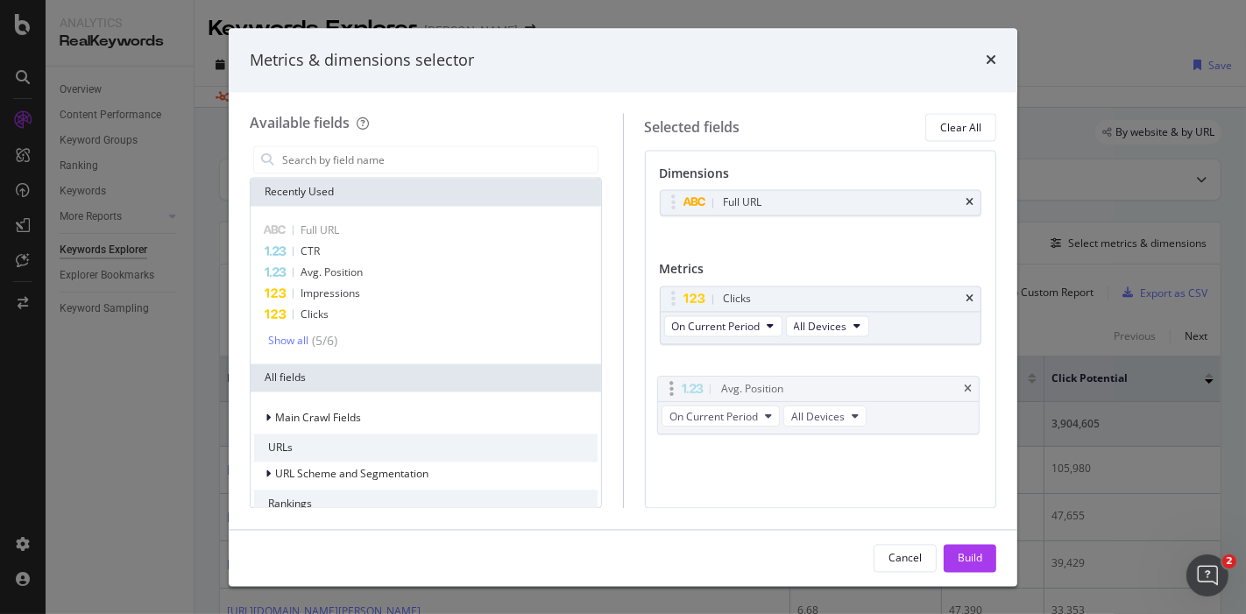
drag, startPoint x: 672, startPoint y: 289, endPoint x: 671, endPoint y: 381, distance: 92.0
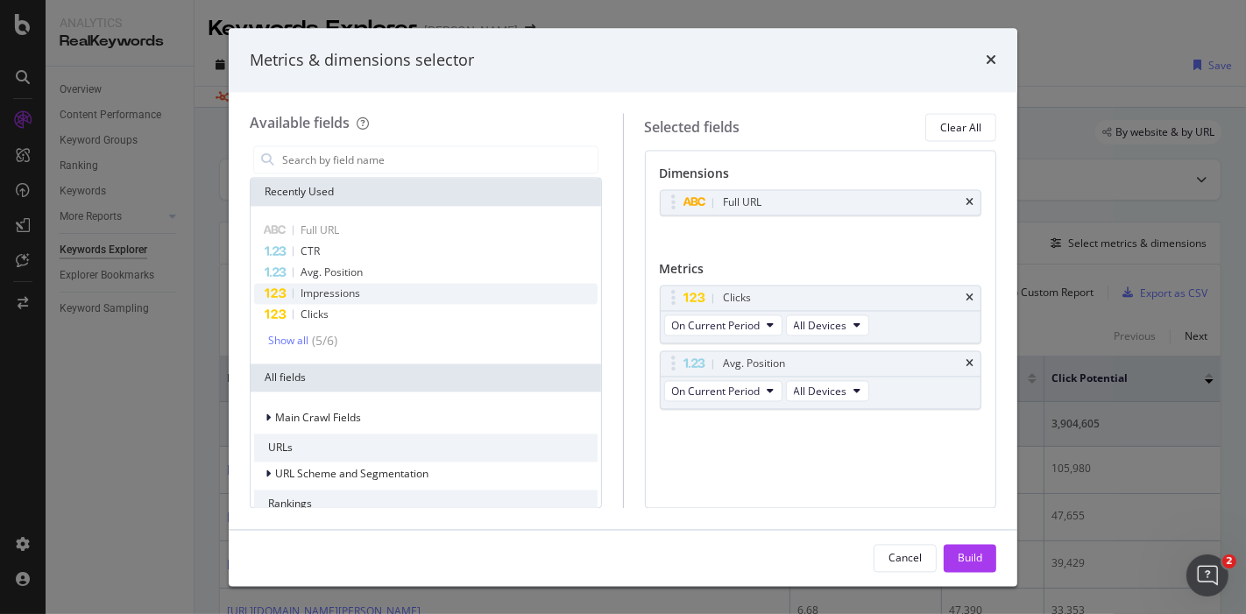
click at [356, 294] on span "Impressions" at bounding box center [331, 294] width 60 height 15
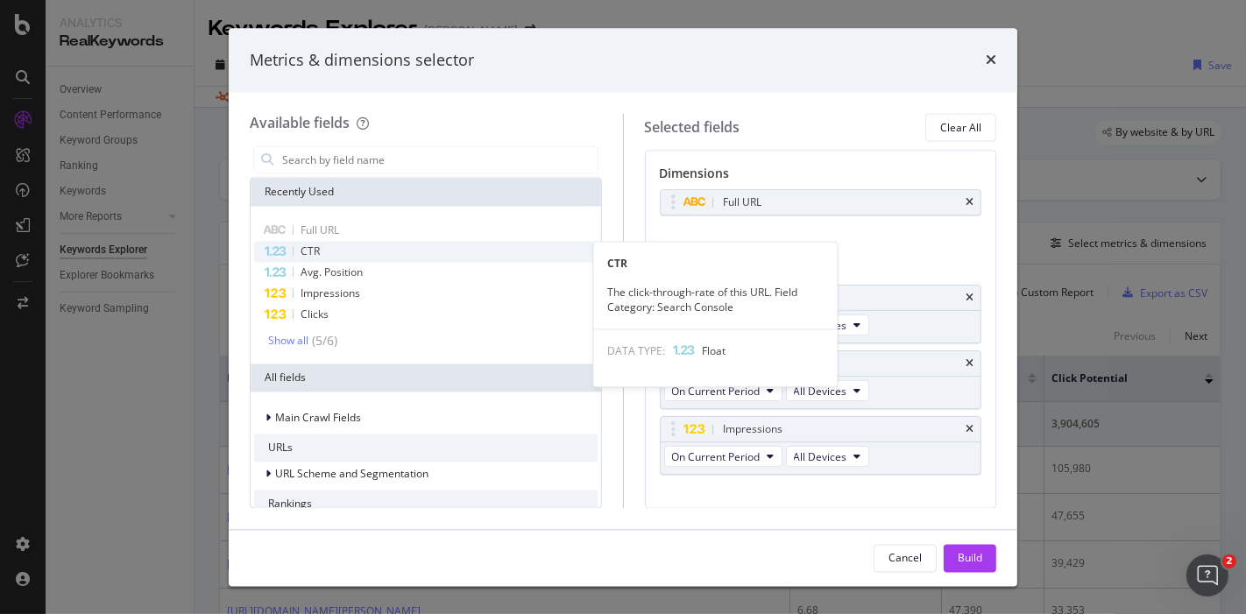
click at [330, 248] on div "CTR" at bounding box center [426, 252] width 344 height 21
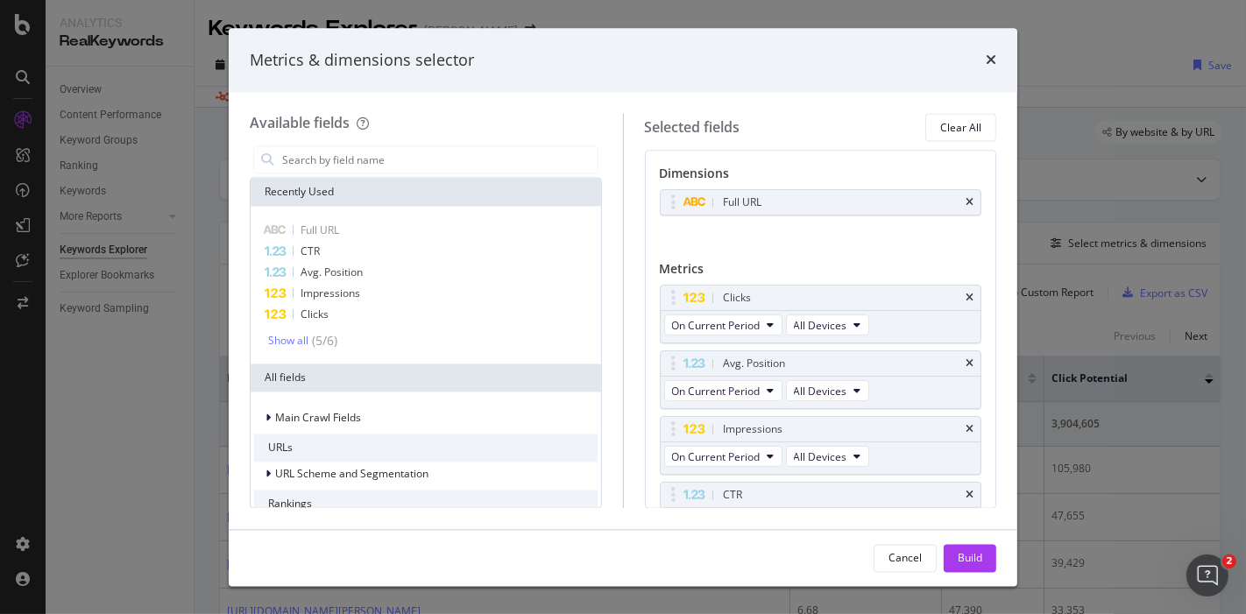
scroll to position [30, 0]
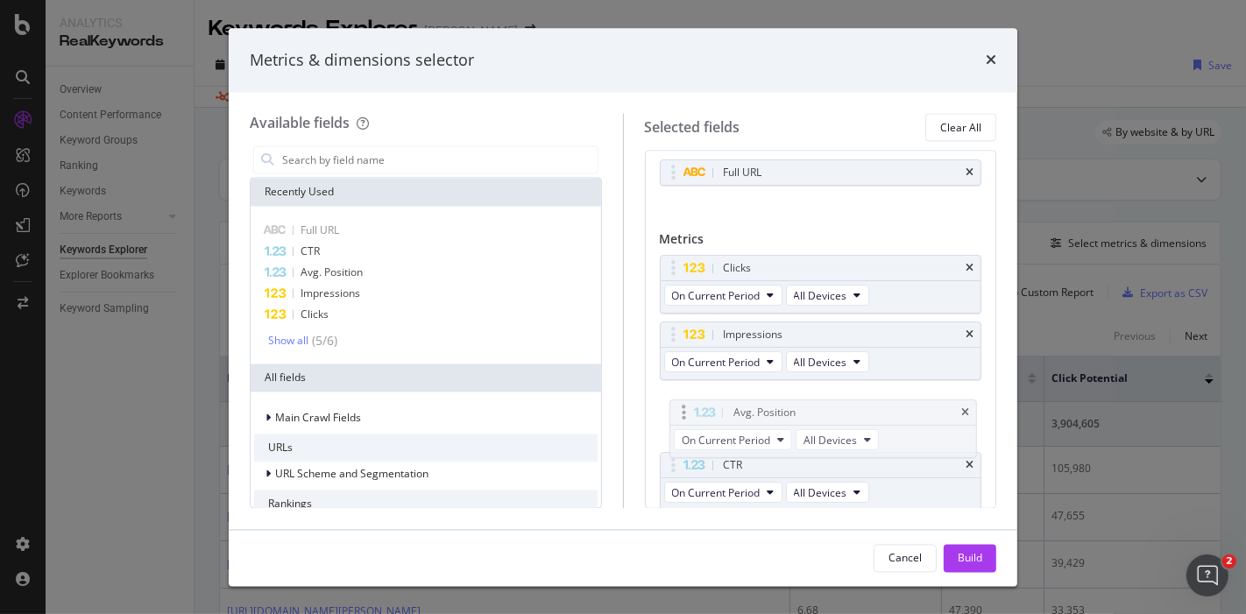
drag, startPoint x: 670, startPoint y: 326, endPoint x: 680, endPoint y: 406, distance: 80.4
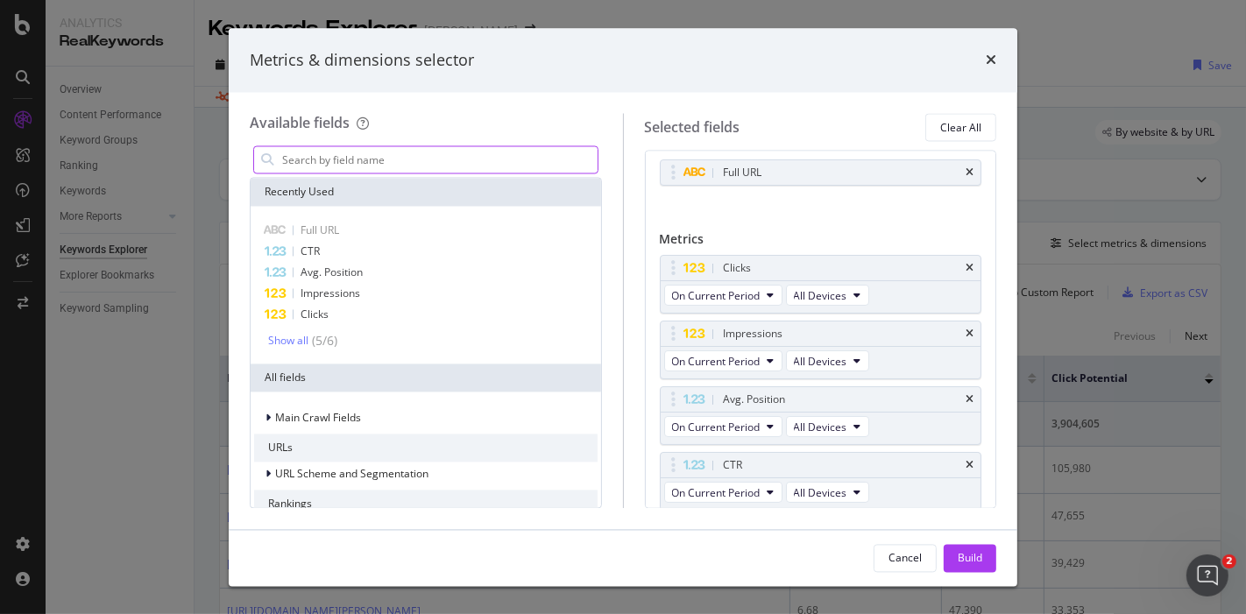
click at [479, 160] on input "modal" at bounding box center [438, 160] width 317 height 26
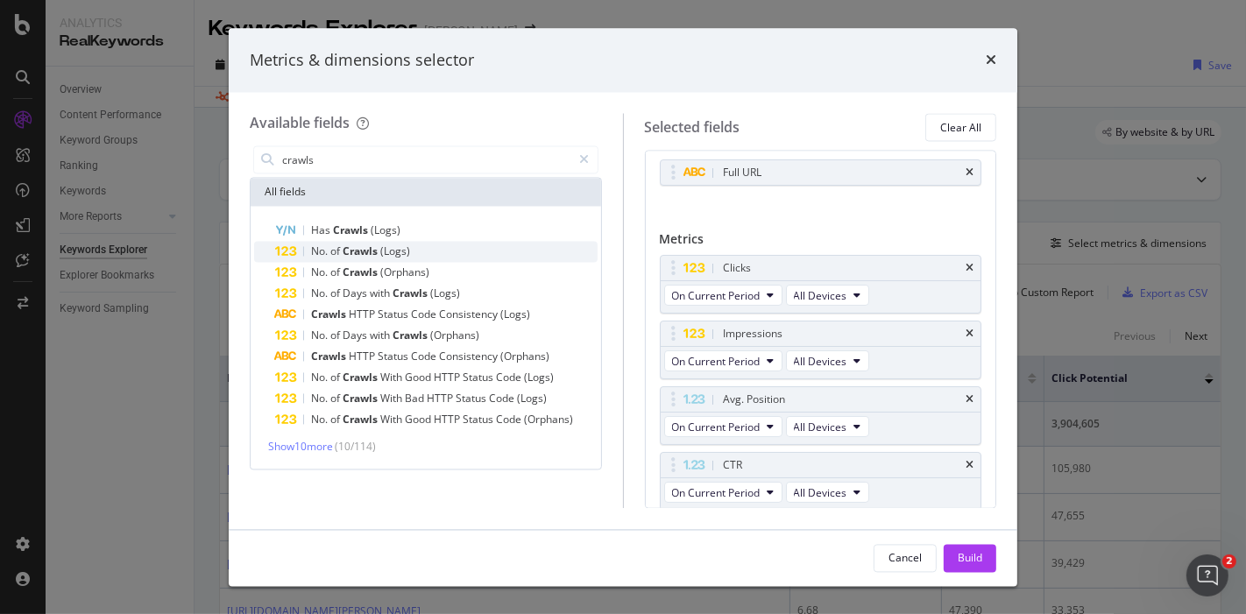
click at [438, 250] on div "No. of Crawls (Logs)" at bounding box center [436, 252] width 323 height 21
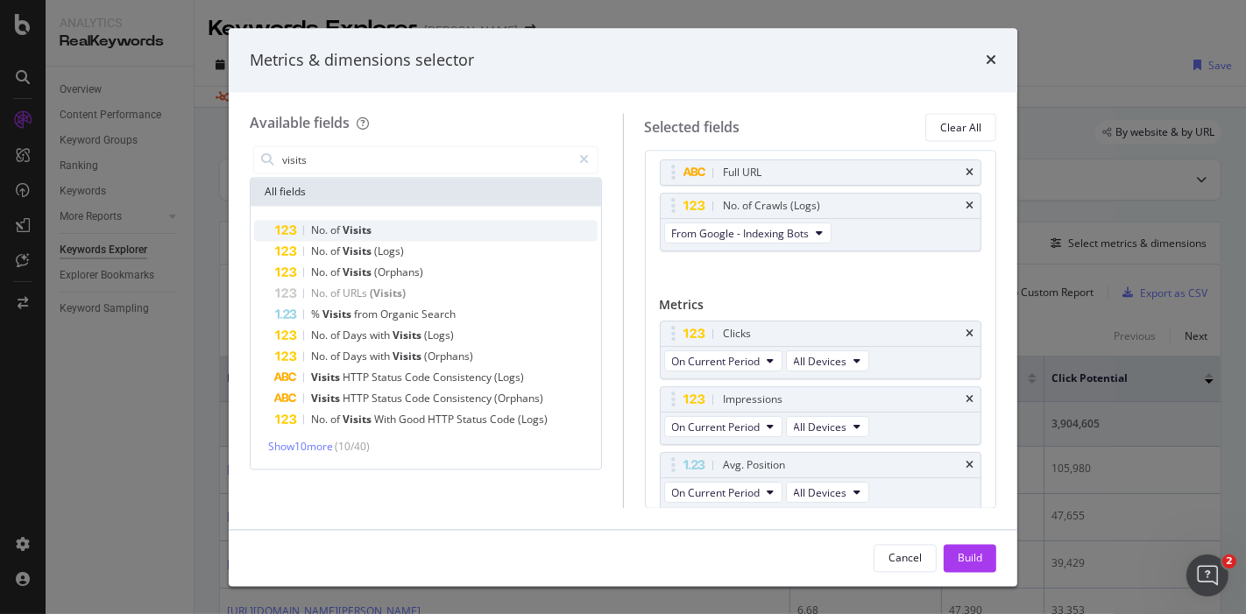
click at [337, 234] on span "of" at bounding box center [336, 231] width 12 height 15
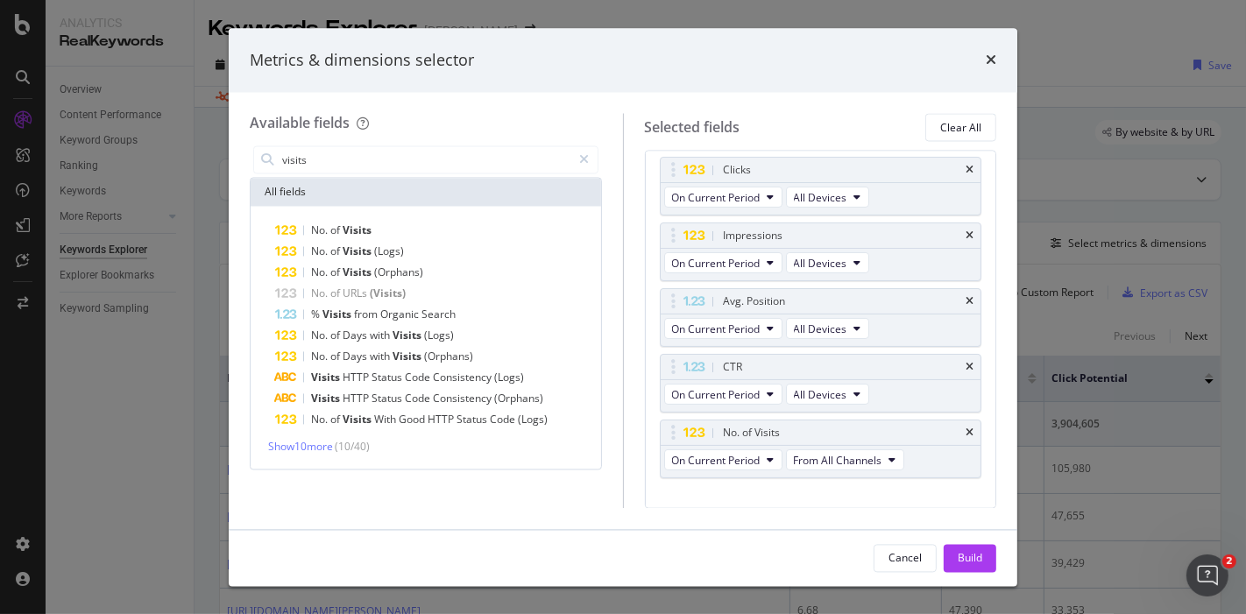
scroll to position [218, 0]
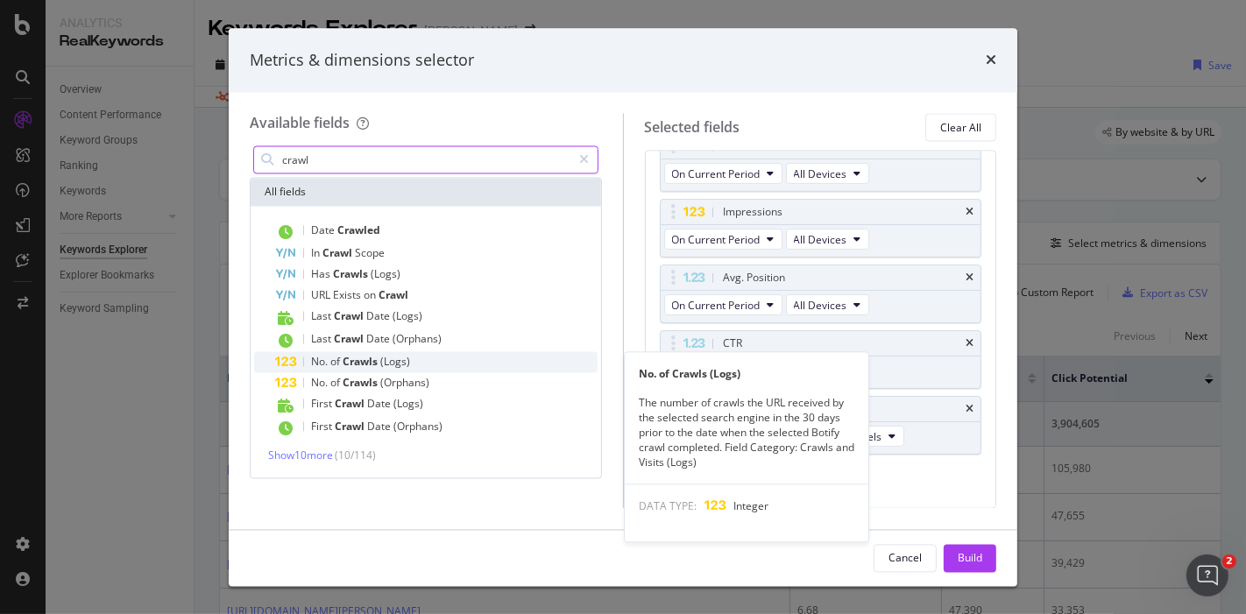
type input "crawl"
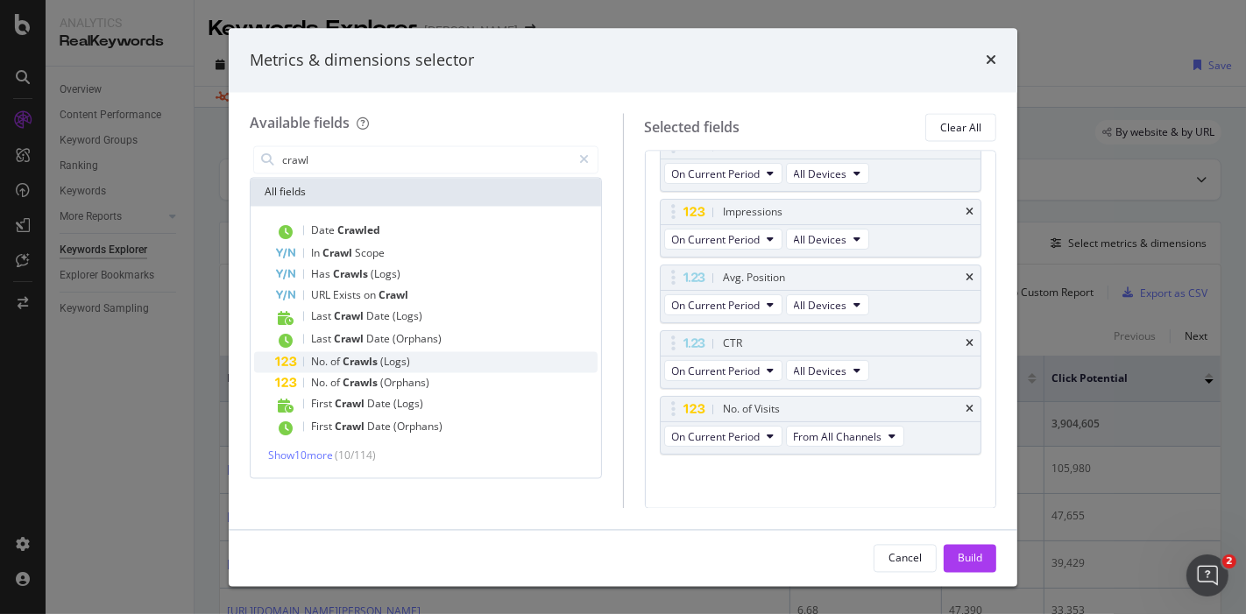
click at [357, 363] on span "Crawls" at bounding box center [362, 362] width 38 height 15
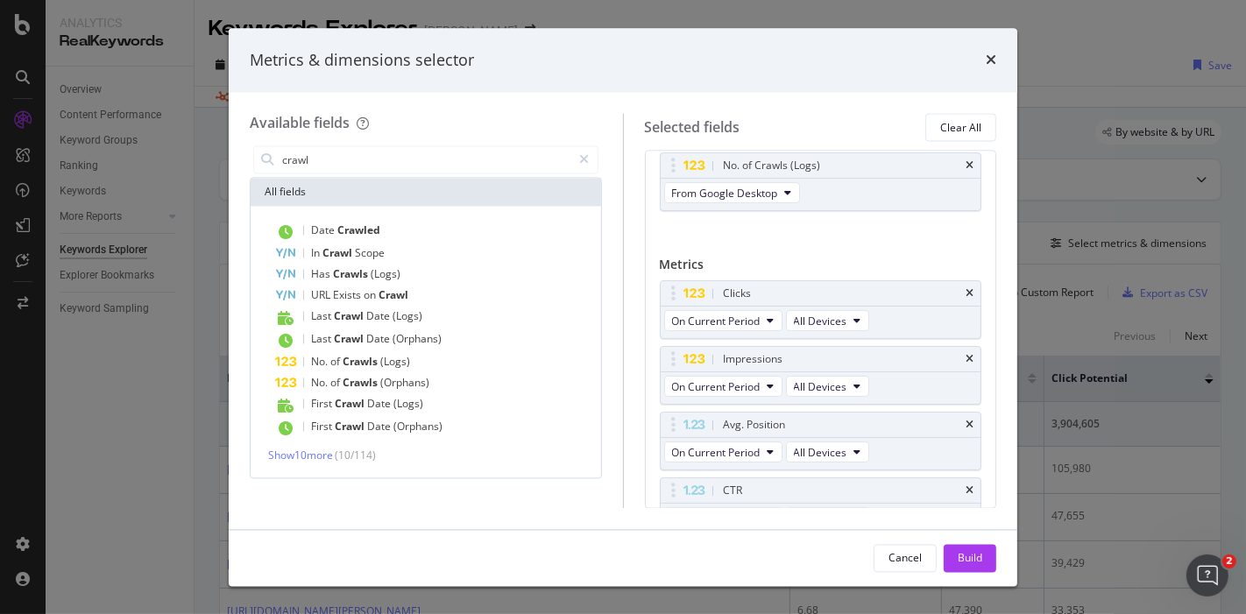
scroll to position [0, 0]
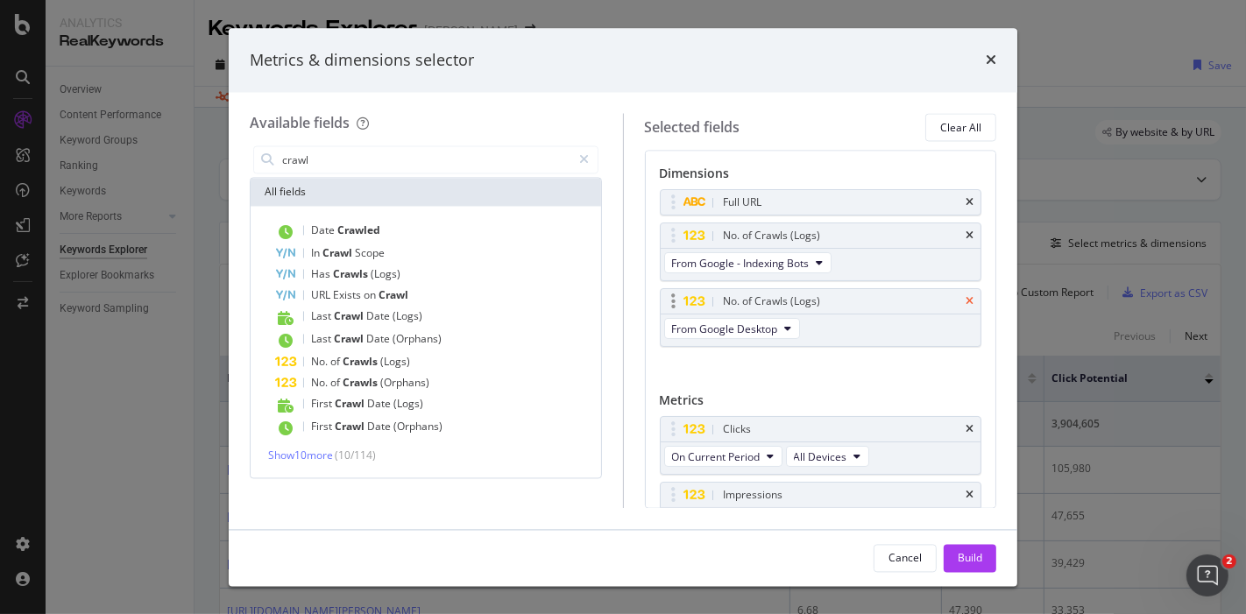
click at [966, 302] on icon "times" at bounding box center [970, 302] width 8 height 11
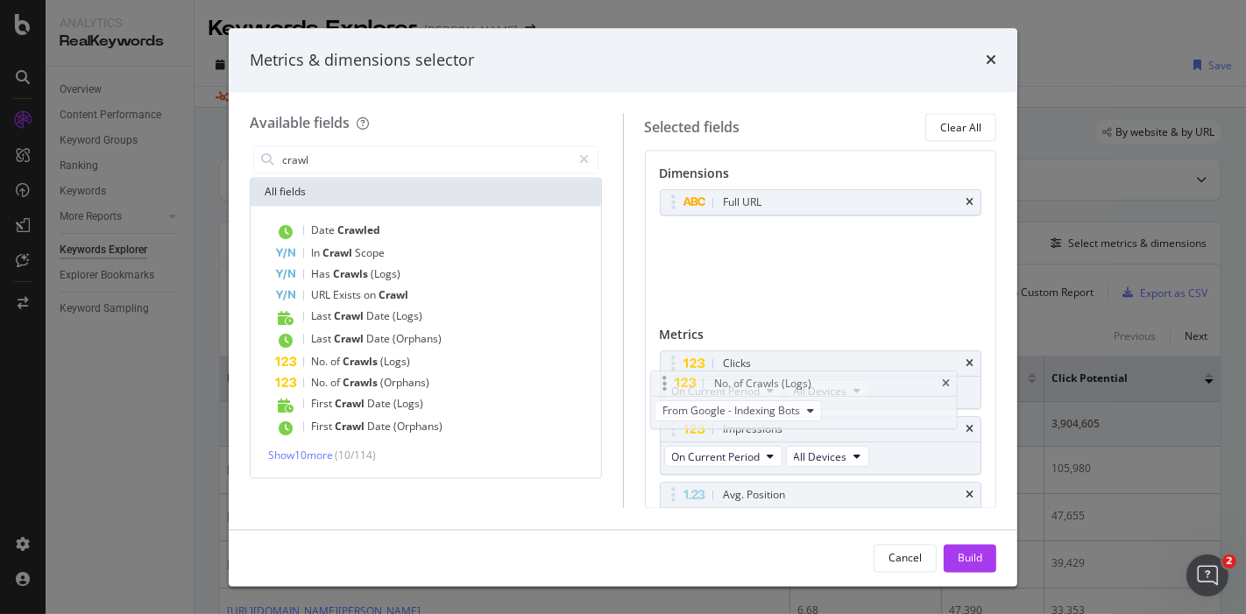
drag, startPoint x: 677, startPoint y: 233, endPoint x: 666, endPoint y: 378, distance: 145.0
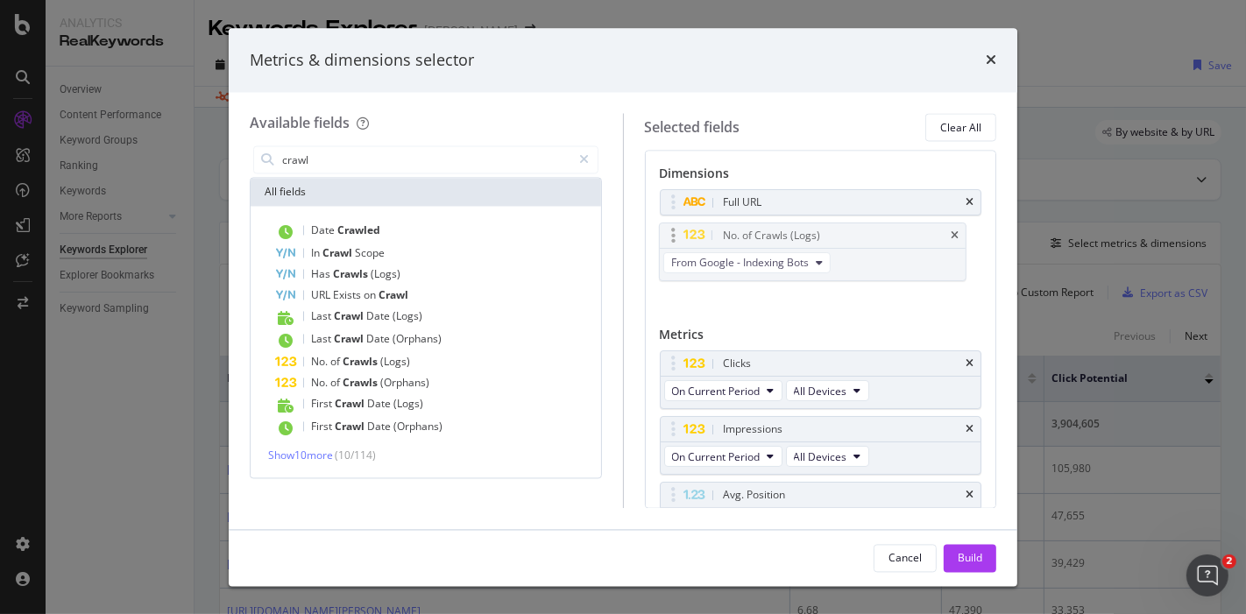
click at [666, 378] on body "Analytics RealKeywords Overview Content Performance Keyword Groups Ranking Keyw…" at bounding box center [623, 307] width 1246 height 614
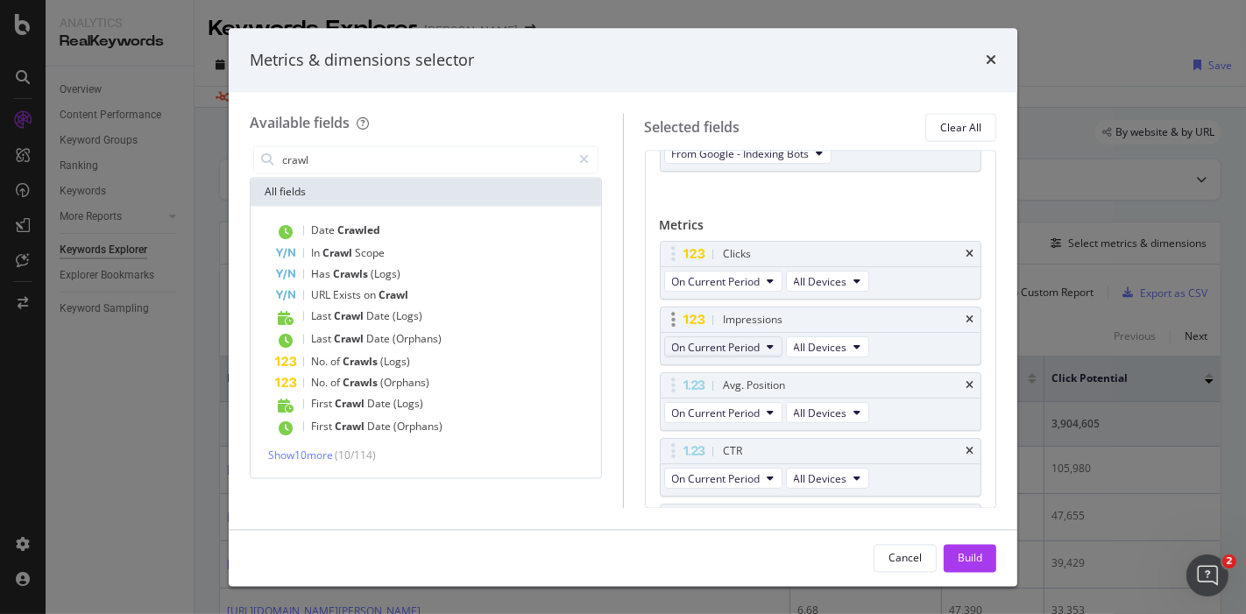
scroll to position [218, 0]
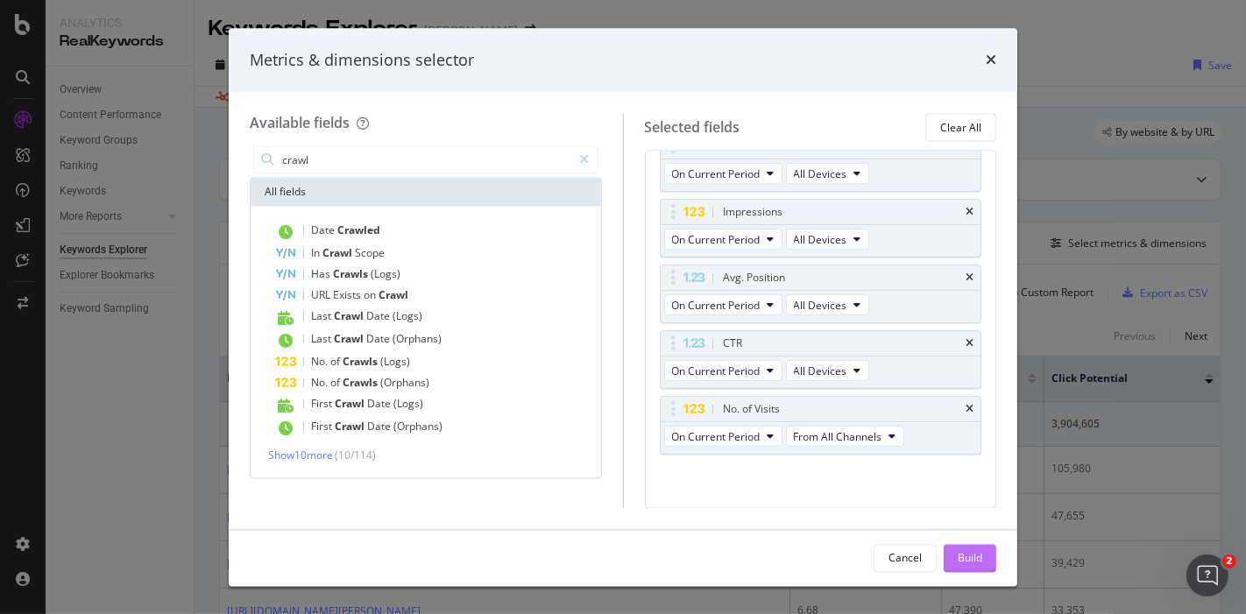
click at [972, 569] on div "Build" at bounding box center [970, 558] width 25 height 26
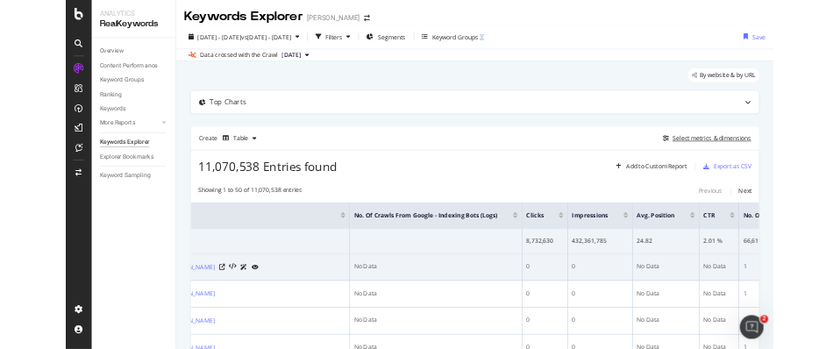
scroll to position [0, 242]
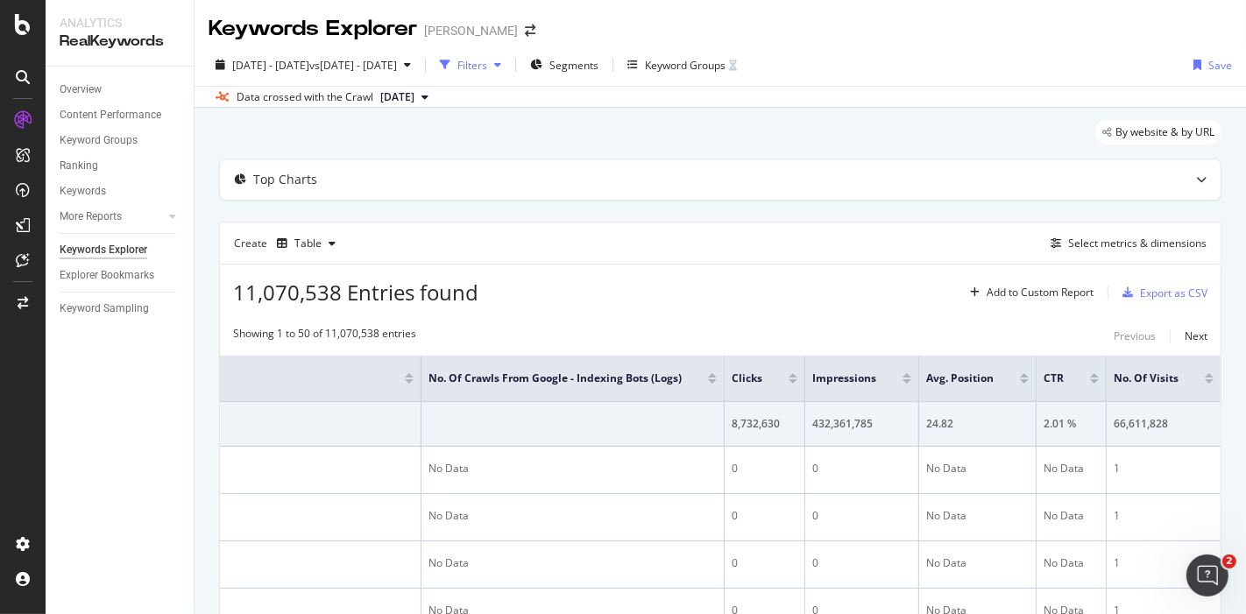
click at [487, 63] on div "Filters" at bounding box center [473, 65] width 30 height 15
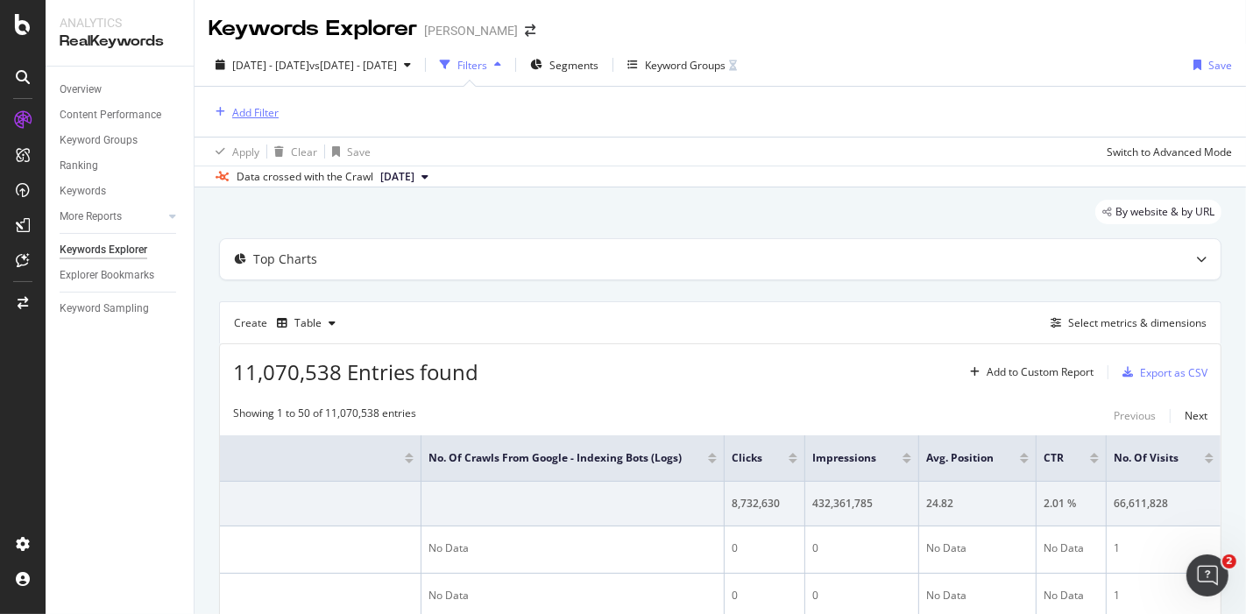
click at [268, 106] on div "Add Filter" at bounding box center [255, 112] width 46 height 15
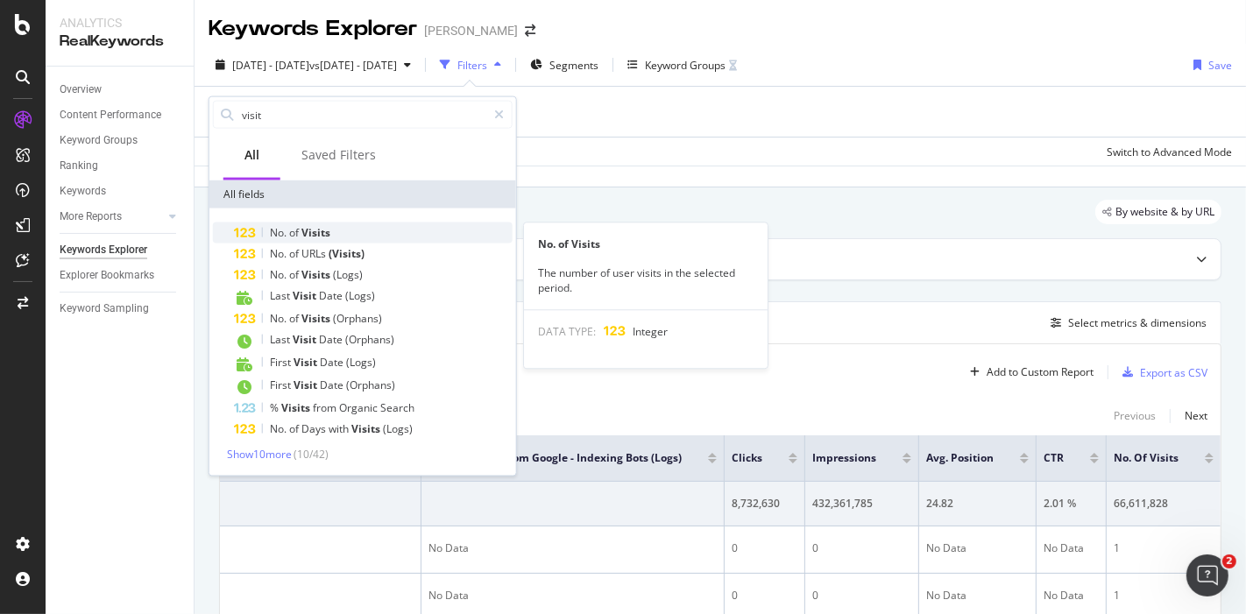
type input "visit"
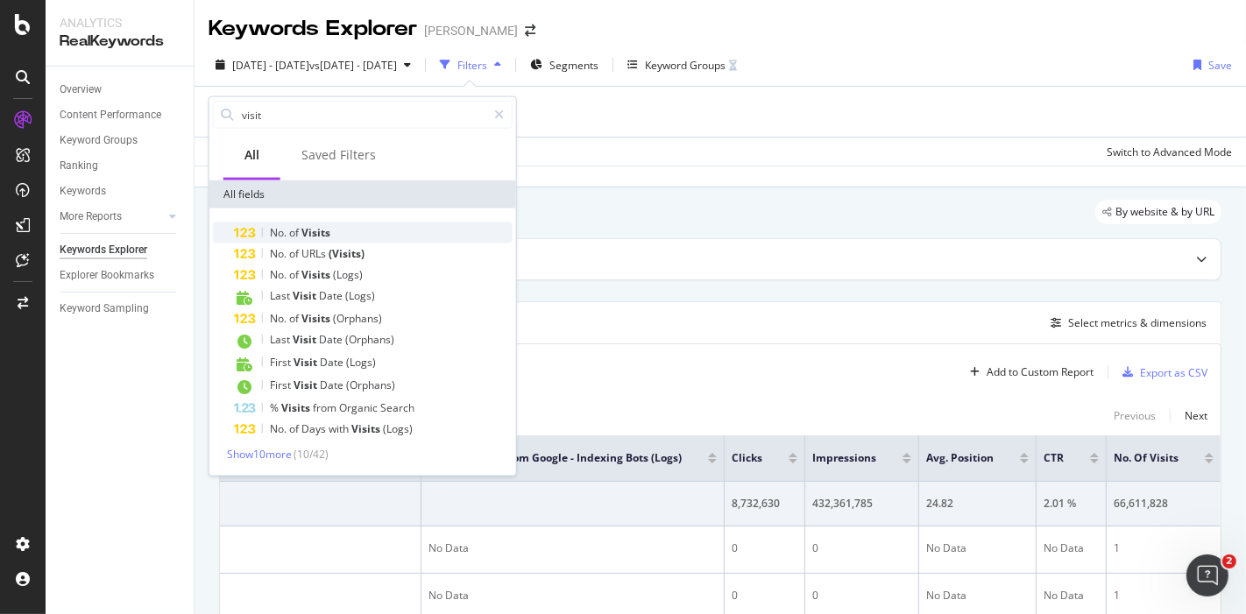
click at [345, 233] on div "No. of Visits" at bounding box center [373, 233] width 279 height 21
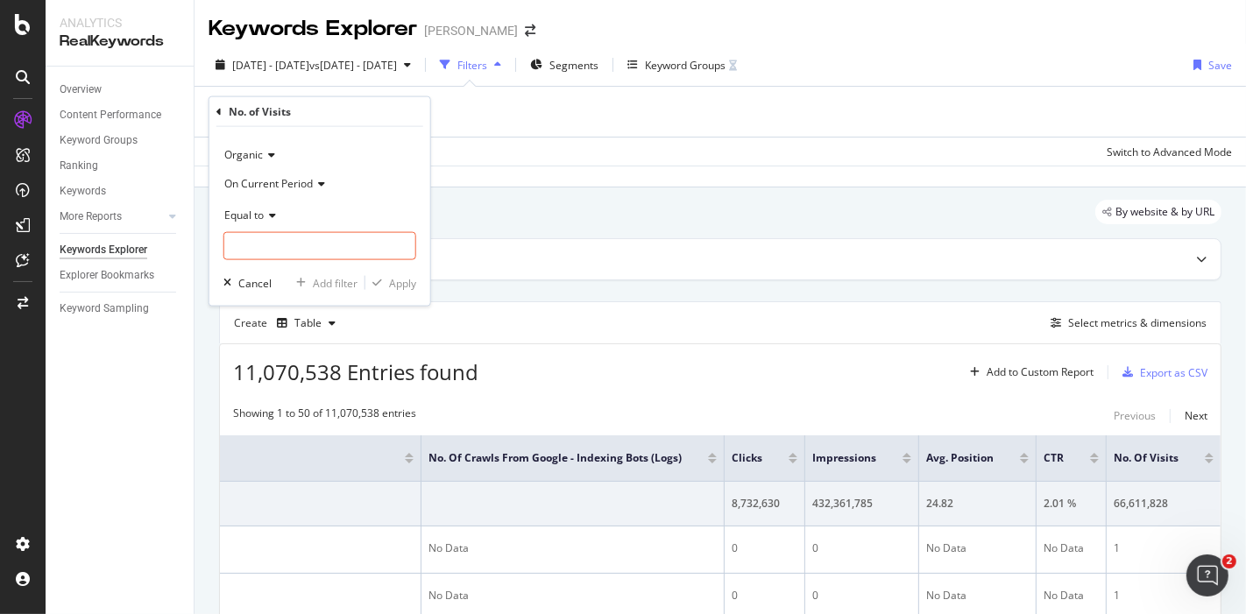
click at [252, 209] on span "Equal to" at bounding box center [243, 214] width 39 height 15
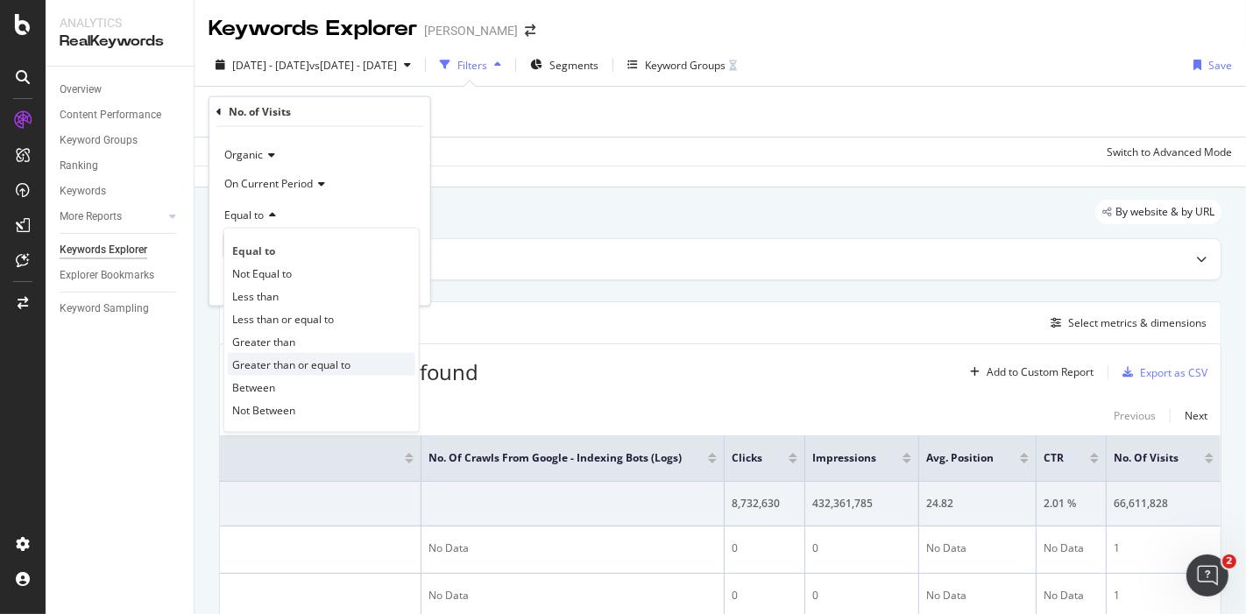
click at [301, 361] on span "Greater than or equal to" at bounding box center [291, 364] width 118 height 15
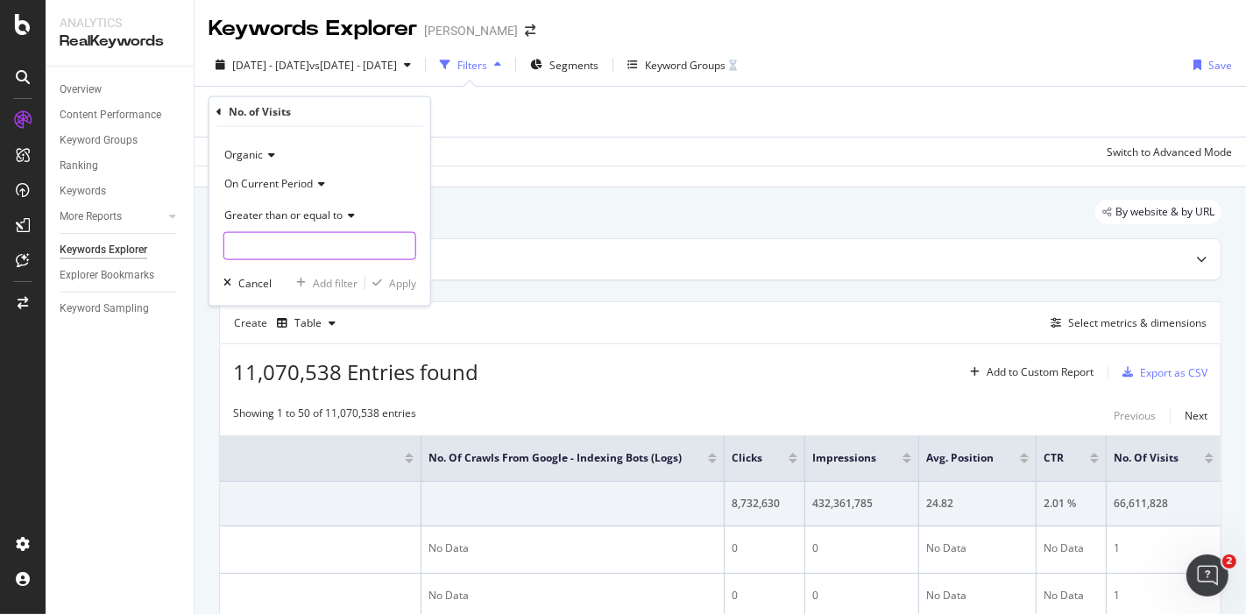
click at [345, 249] on input "number" at bounding box center [320, 246] width 193 height 28
click at [321, 211] on span "Greater than or equal to" at bounding box center [283, 214] width 118 height 15
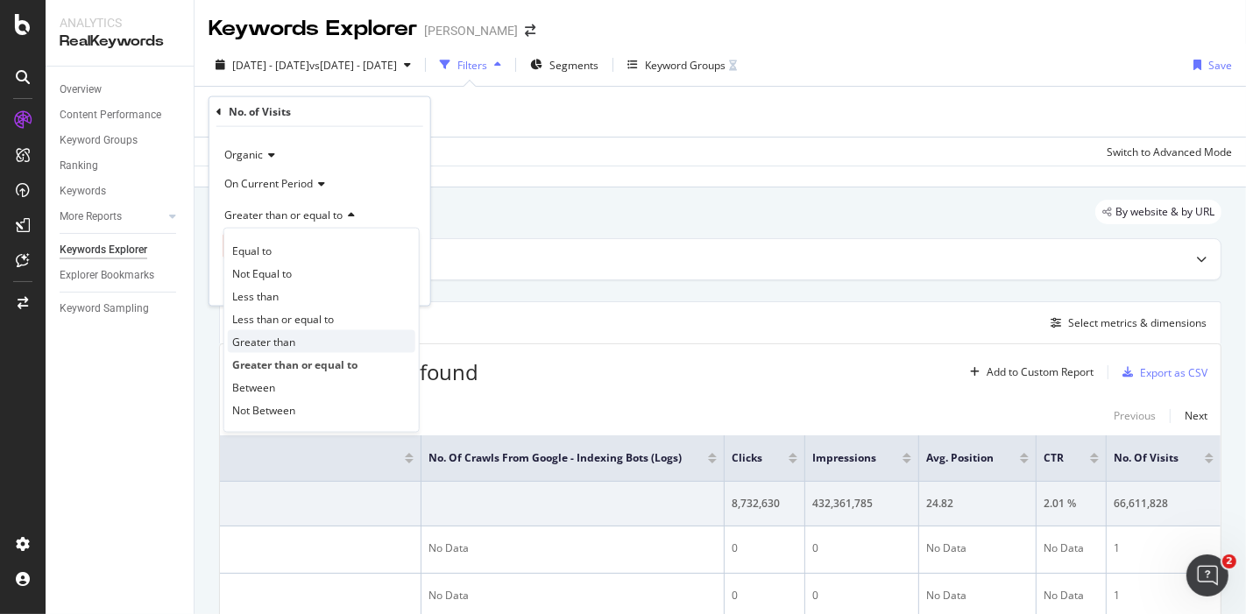
click at [319, 331] on div "Greater than" at bounding box center [322, 341] width 188 height 23
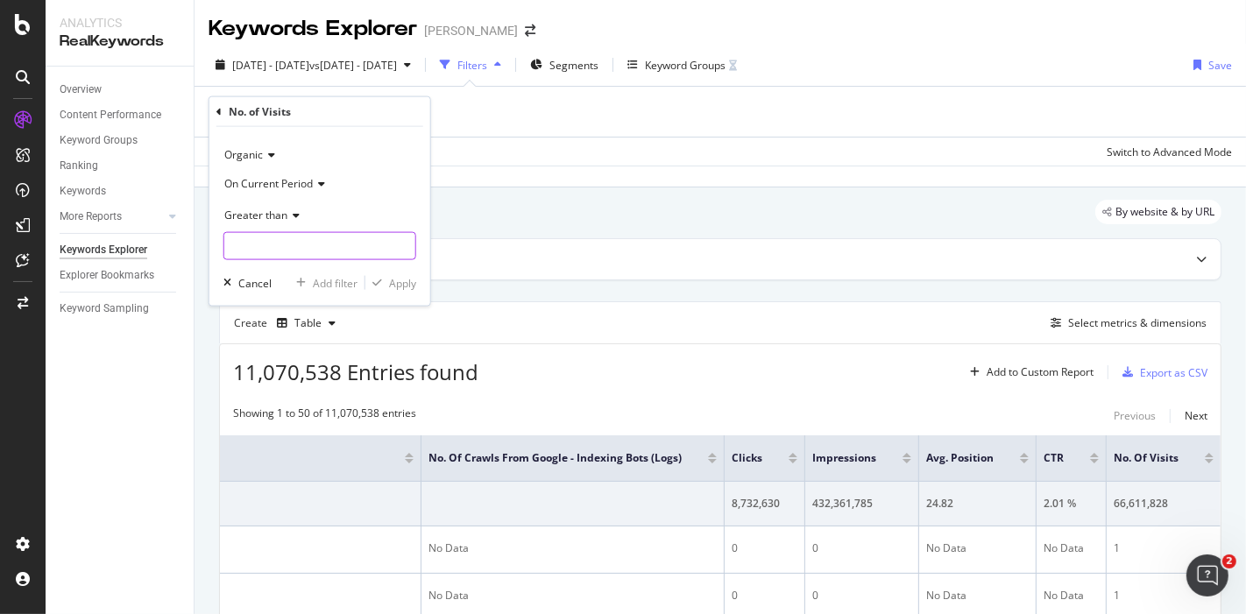
click at [341, 249] on input "number" at bounding box center [320, 246] width 193 height 28
type input "0"
click at [401, 284] on div "Apply" at bounding box center [402, 282] width 27 height 15
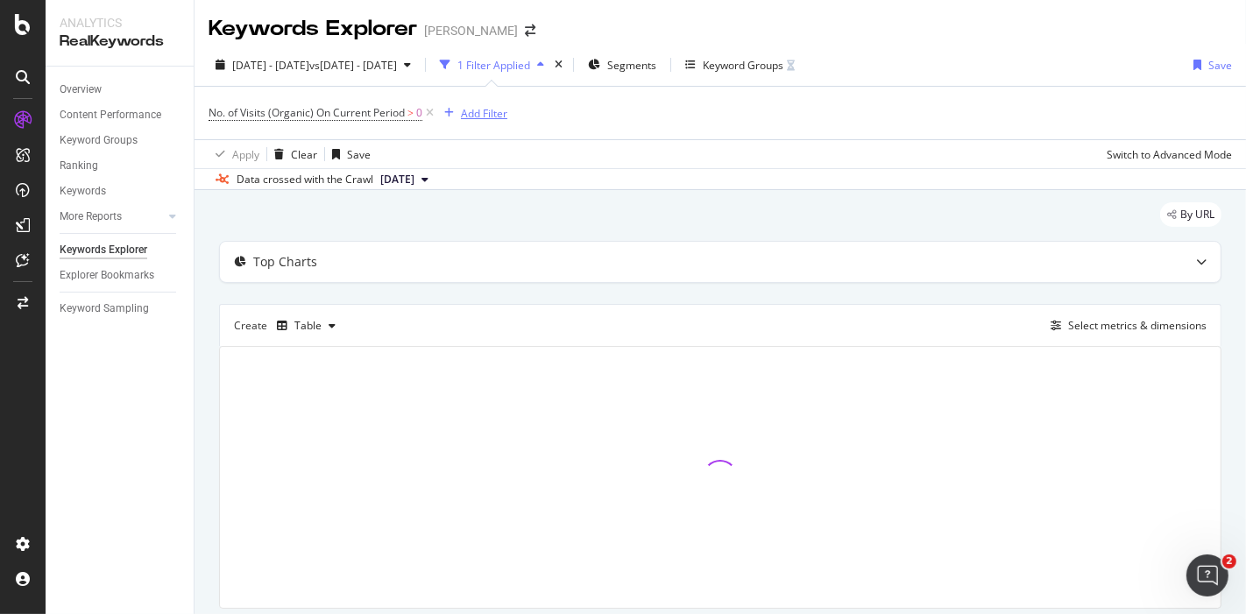
click at [500, 115] on div "Add Filter" at bounding box center [484, 113] width 46 height 15
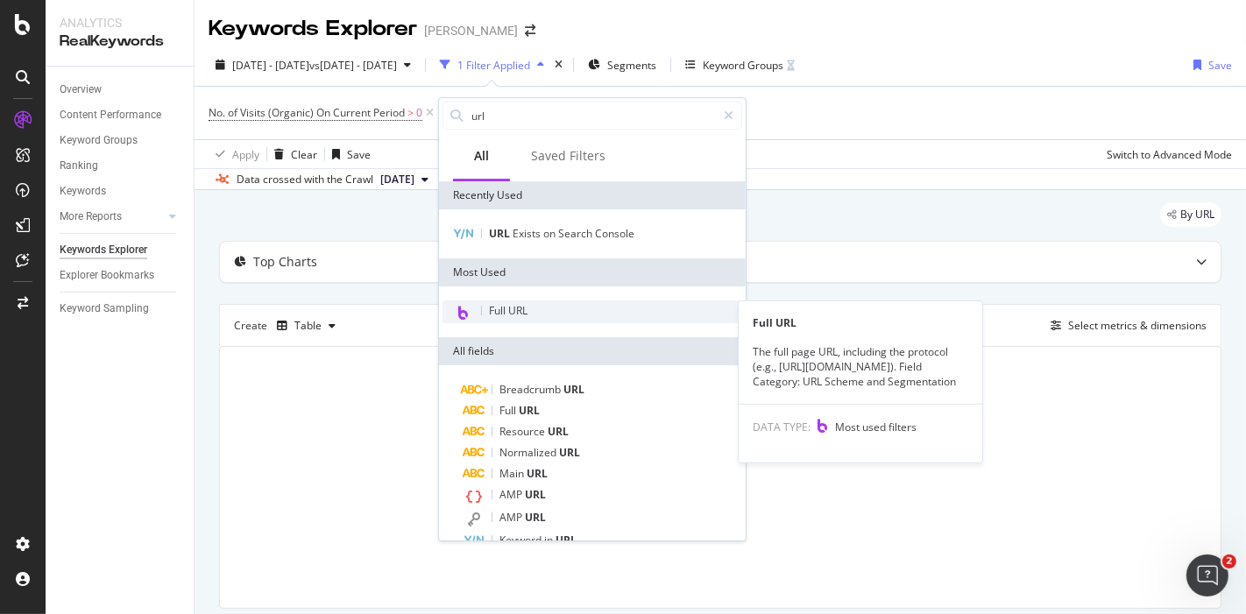
type input "url"
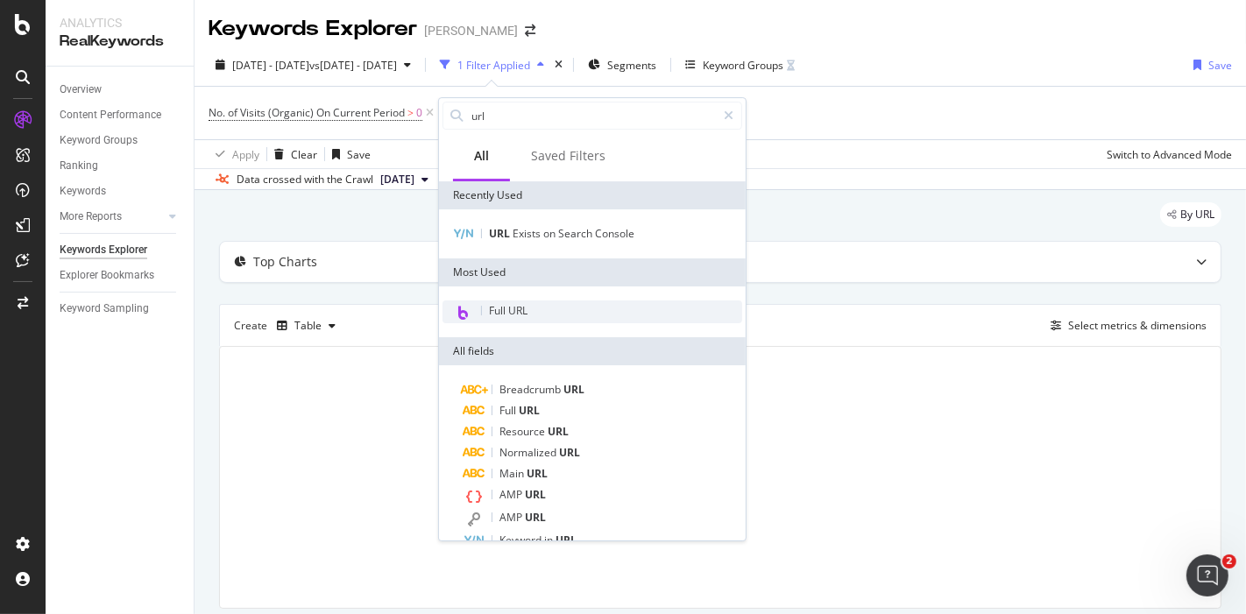
click at [520, 313] on span "Full URL" at bounding box center [508, 310] width 39 height 15
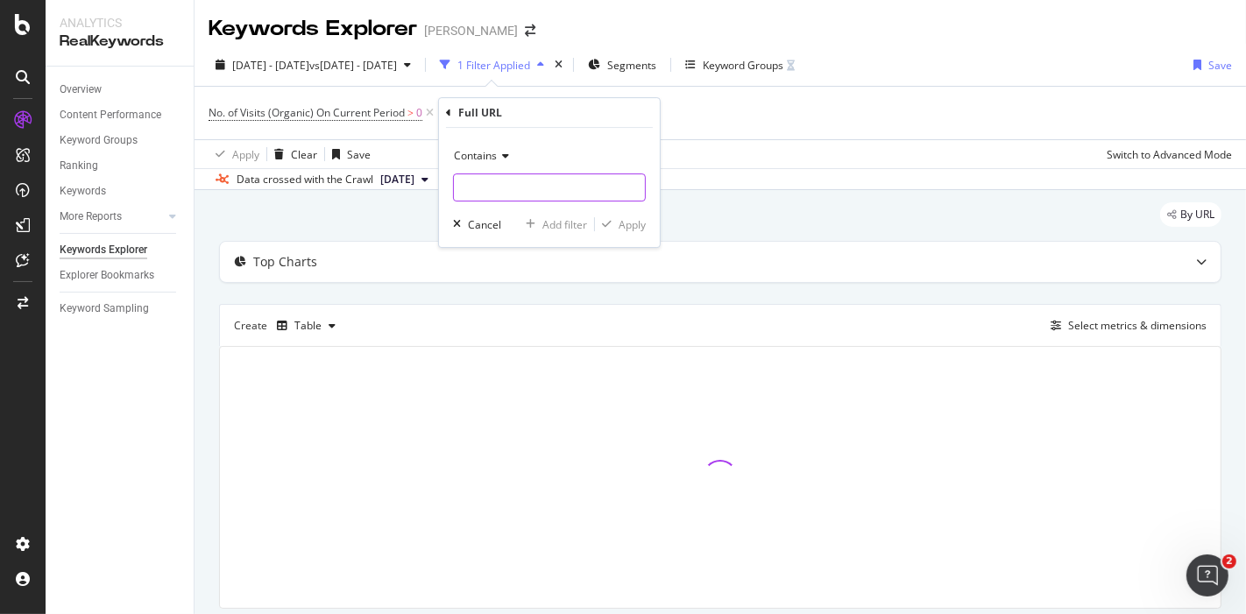
click at [501, 184] on input "text" at bounding box center [549, 188] width 191 height 28
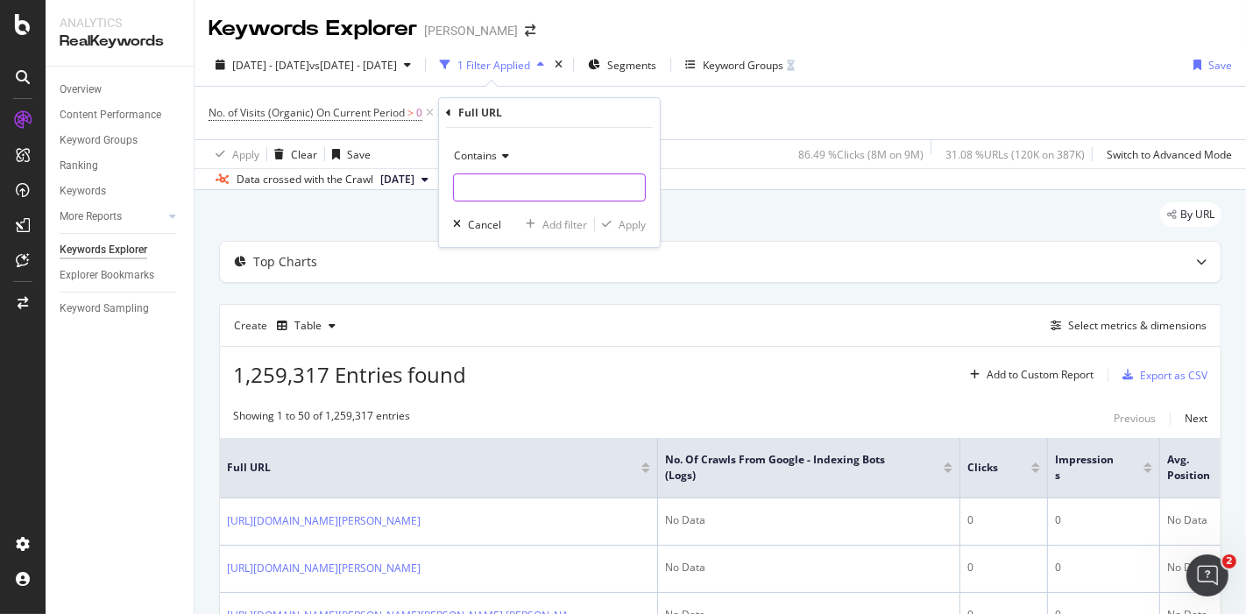
click at [508, 195] on input "text" at bounding box center [549, 188] width 191 height 28
type input "/p/"
click at [626, 227] on div "Apply" at bounding box center [632, 224] width 27 height 15
